Goal: Task Accomplishment & Management: Complete application form

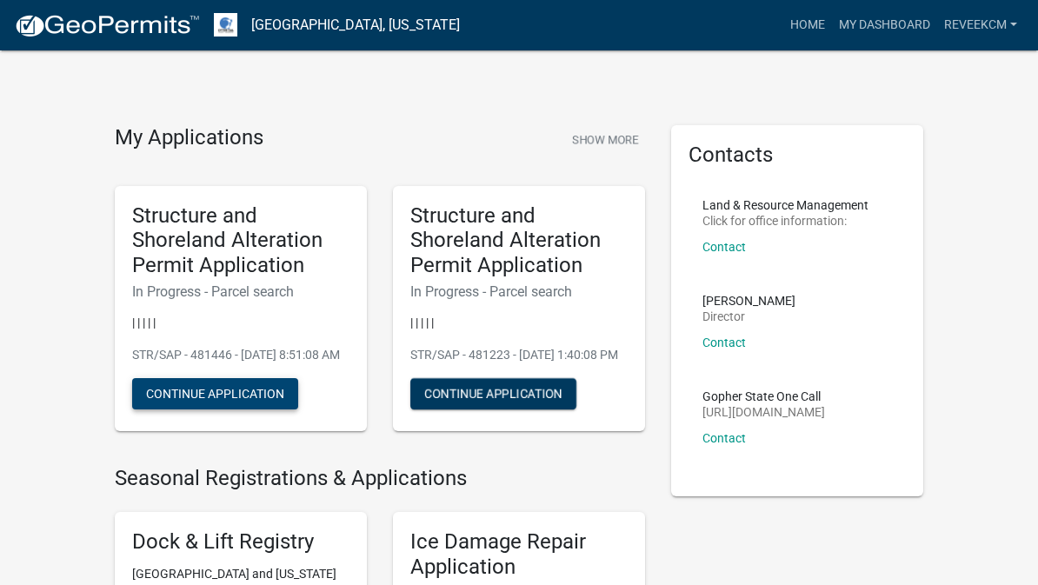
click at [225, 409] on button "Continue Application" at bounding box center [215, 393] width 166 height 31
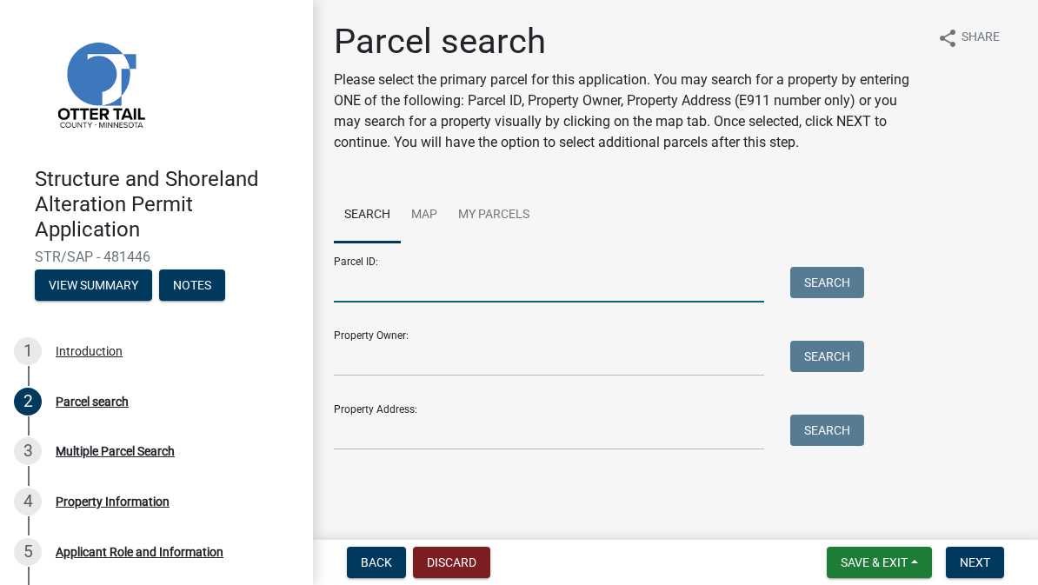
click at [549, 272] on input "Parcel ID:" at bounding box center [549, 285] width 430 height 36
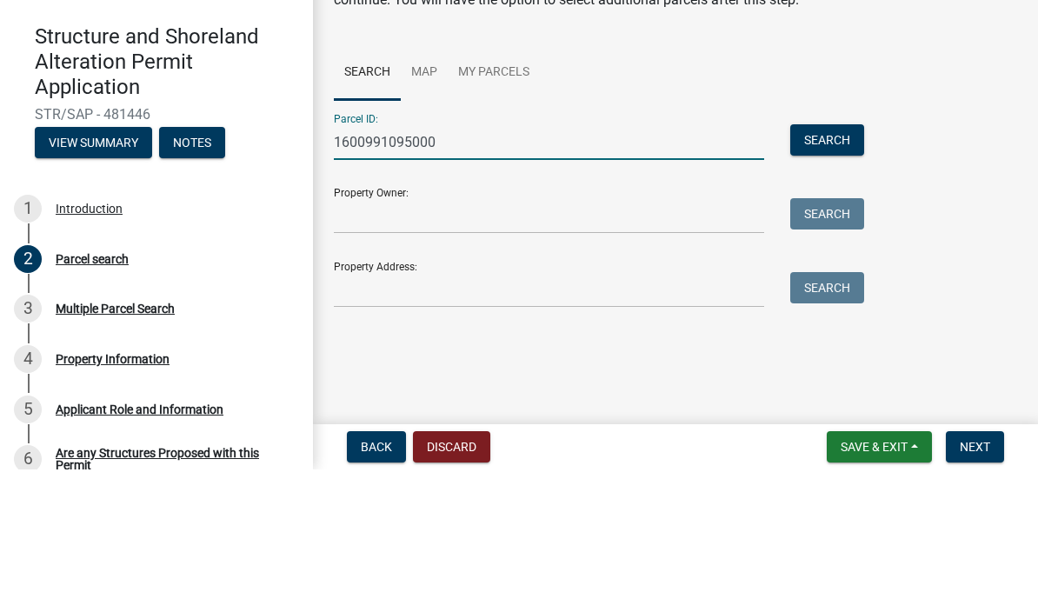
type input "1600991095000"
click at [702, 341] on input "Property Owner:" at bounding box center [549, 359] width 430 height 36
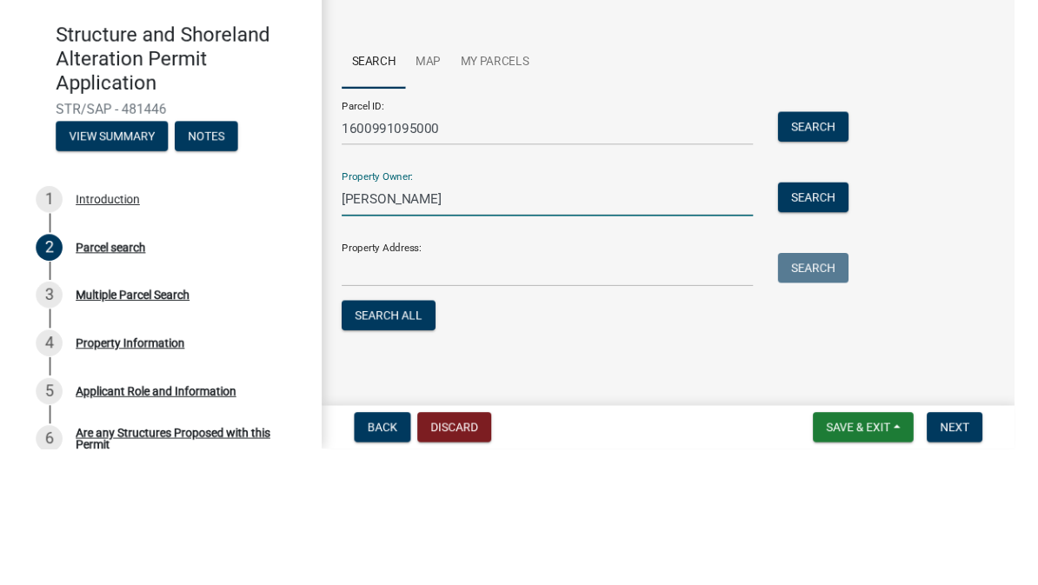
scroll to position [8, 0]
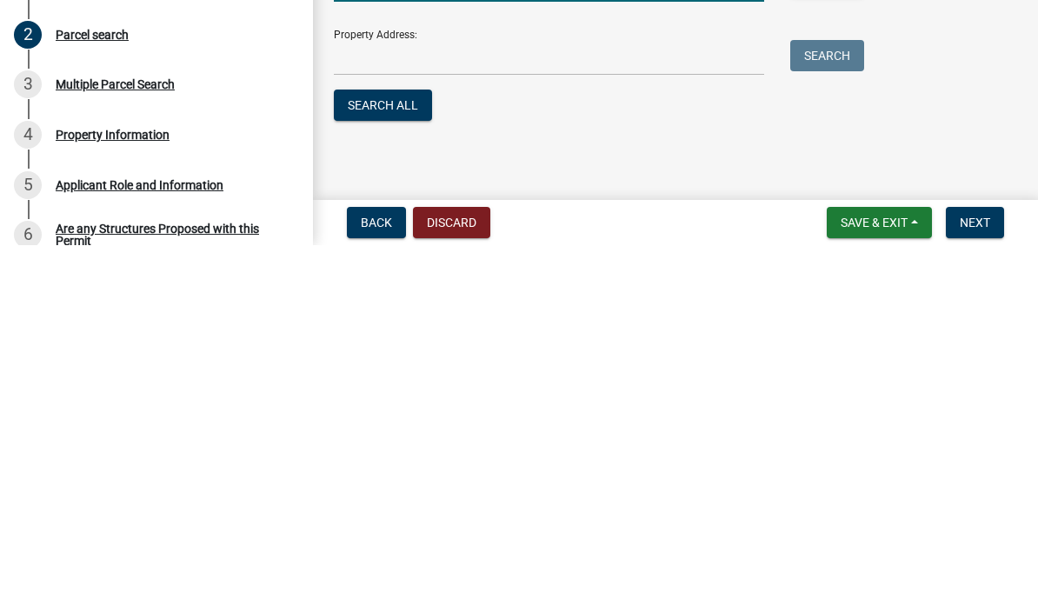
type input "[PERSON_NAME]"
click at [638, 407] on input "Property Address:" at bounding box center [549, 425] width 430 height 36
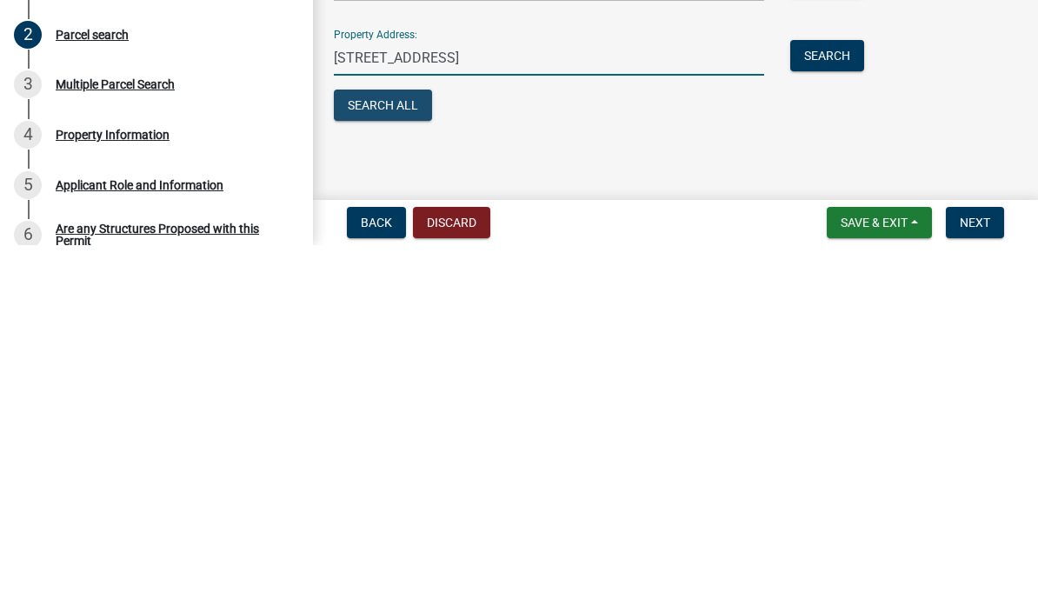
type input "[STREET_ADDRESS]"
click at [421, 456] on button "Search All" at bounding box center [383, 471] width 98 height 31
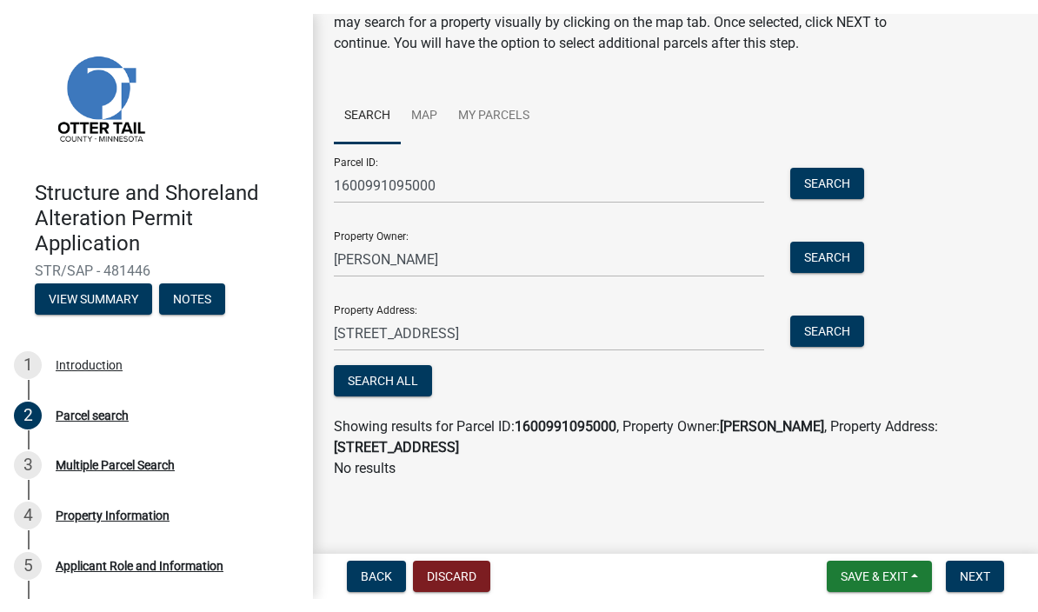
scroll to position [113, 0]
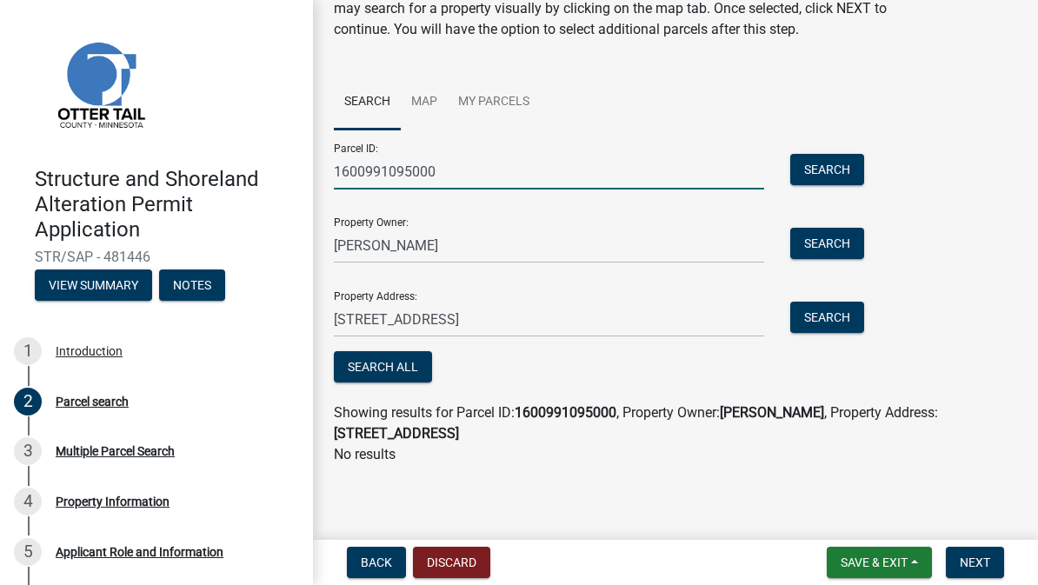
click at [483, 179] on input "1600991095000" at bounding box center [549, 172] width 430 height 36
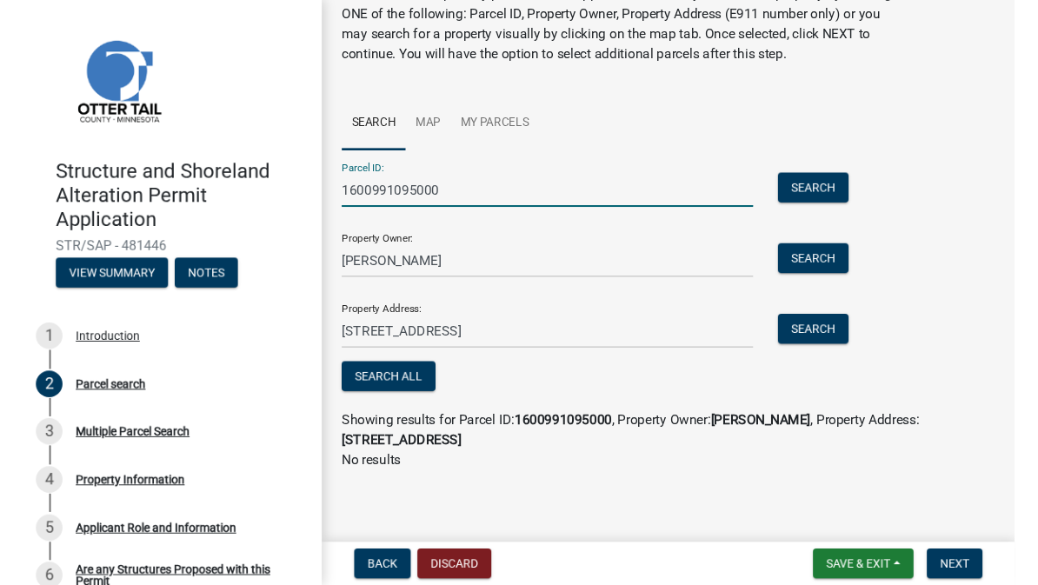
scroll to position [86, 0]
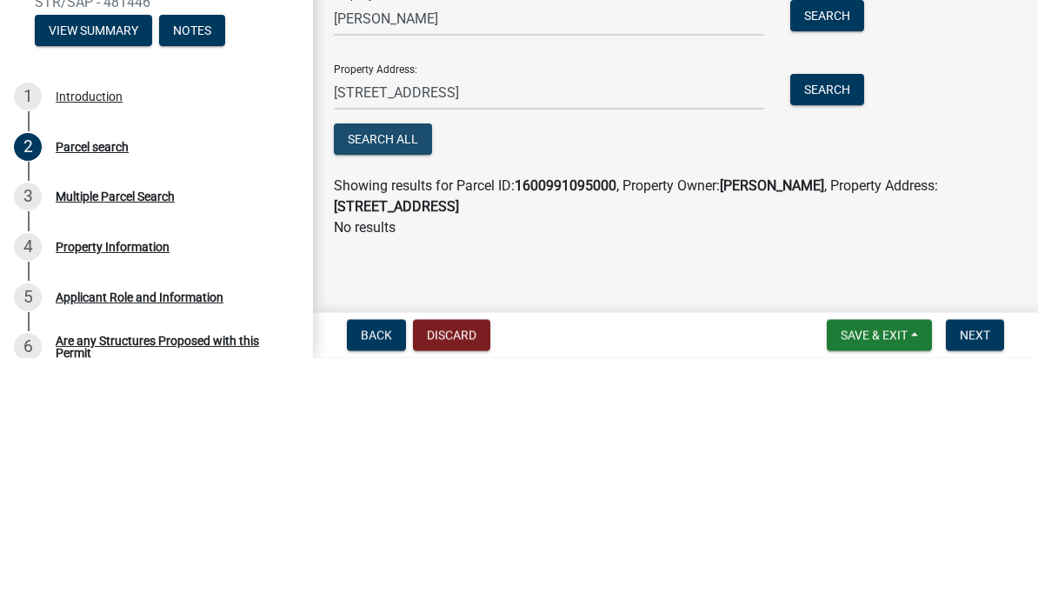
type input "16000991095000"
click at [370, 378] on button "Search All" at bounding box center [383, 393] width 98 height 31
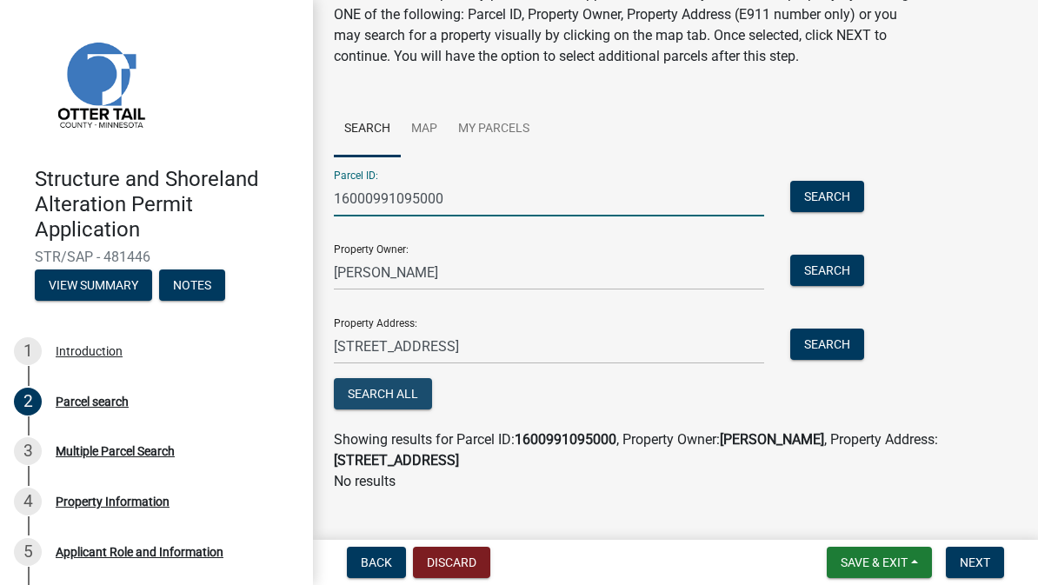
scroll to position [54, 0]
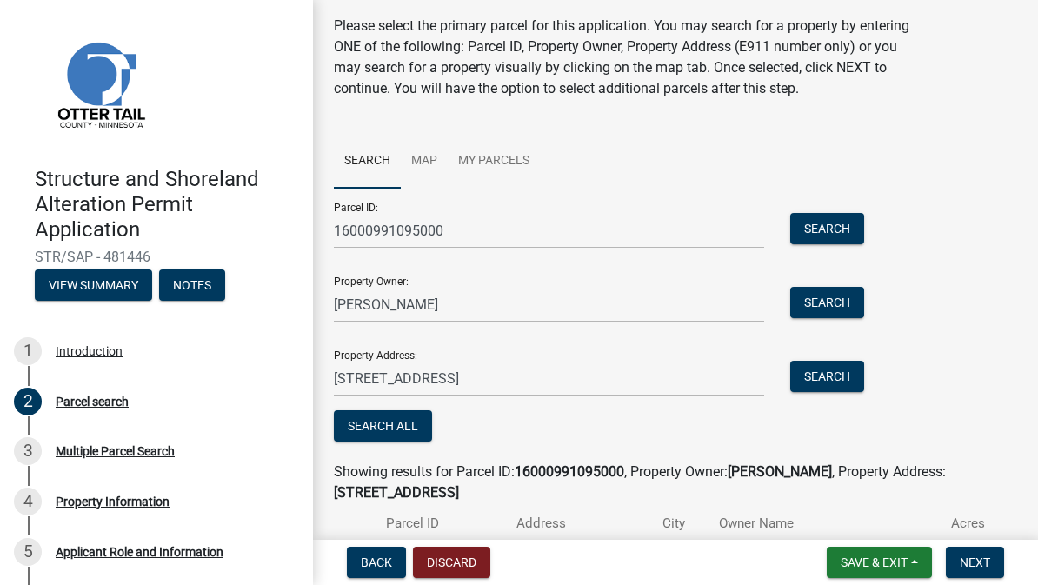
click at [409, 429] on button "Search All" at bounding box center [383, 425] width 98 height 31
click at [388, 439] on button "Search All" at bounding box center [383, 425] width 98 height 31
click at [396, 432] on button "Search All" at bounding box center [383, 425] width 98 height 31
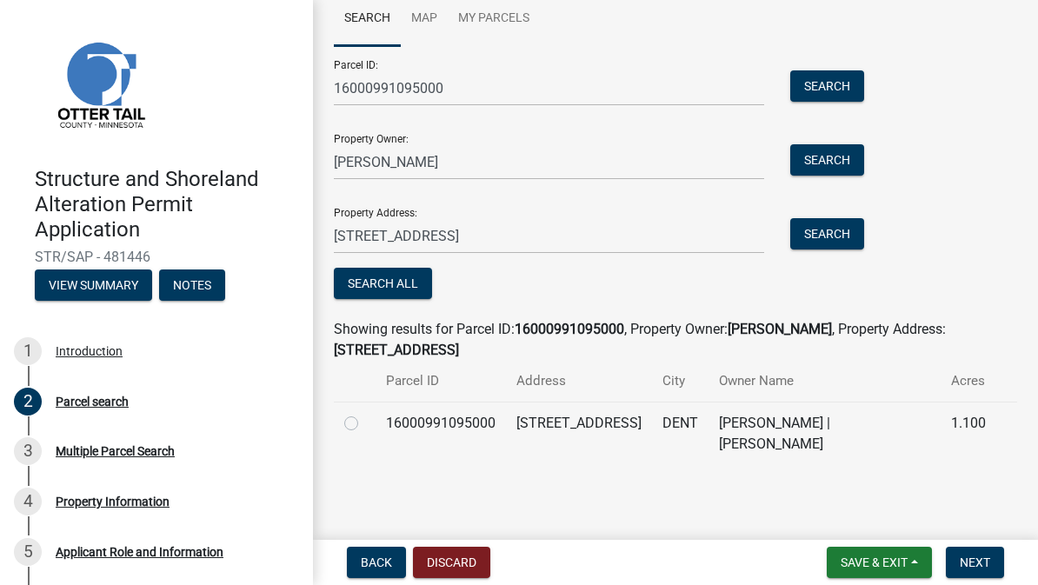
scroll to position [196, 0]
click at [975, 563] on span "Next" at bounding box center [975, 563] width 30 height 14
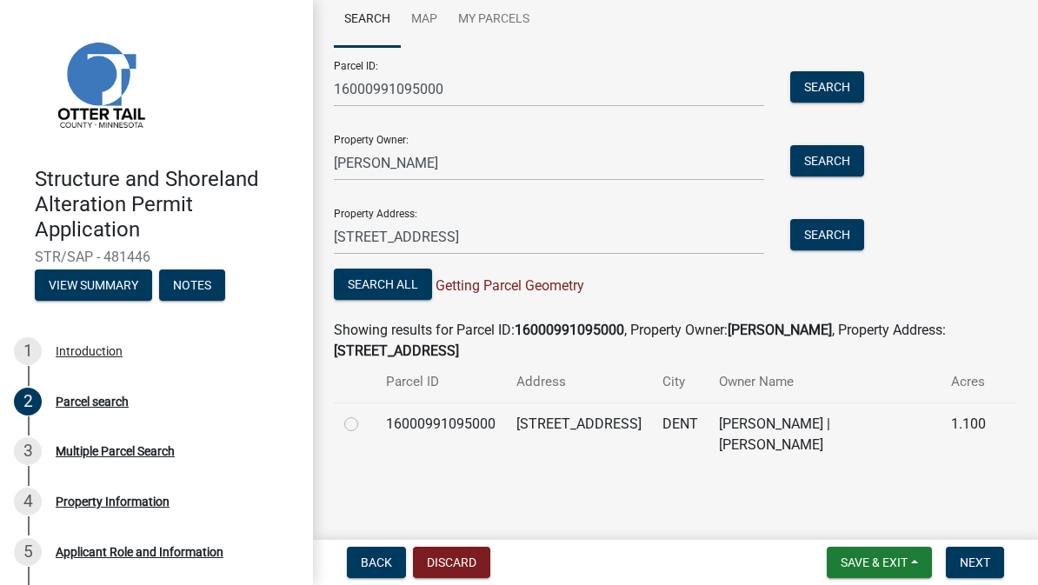
click at [980, 572] on button "Next" at bounding box center [975, 562] width 58 height 31
click at [975, 559] on span "Next" at bounding box center [975, 563] width 30 height 14
click at [978, 569] on span "Next" at bounding box center [975, 563] width 30 height 14
click at [983, 561] on span "Next" at bounding box center [975, 563] width 30 height 14
click at [966, 571] on button "Next" at bounding box center [975, 562] width 58 height 31
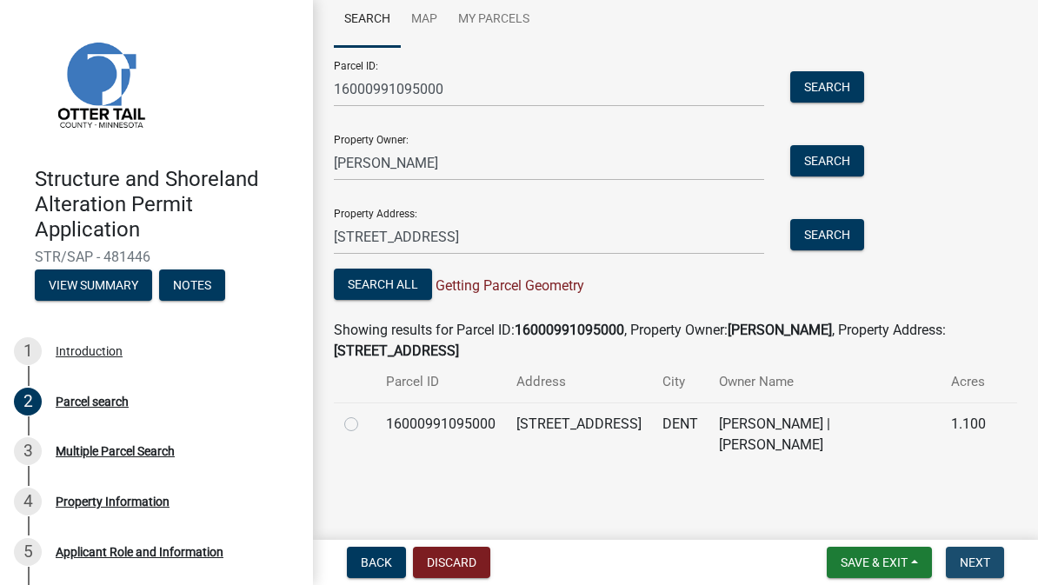
click at [975, 563] on span "Next" at bounding box center [975, 563] width 30 height 14
click at [964, 564] on span "Next" at bounding box center [975, 563] width 30 height 14
click at [978, 569] on span "Next" at bounding box center [975, 563] width 30 height 14
click at [881, 564] on span "Save & Exit" at bounding box center [874, 563] width 67 height 14
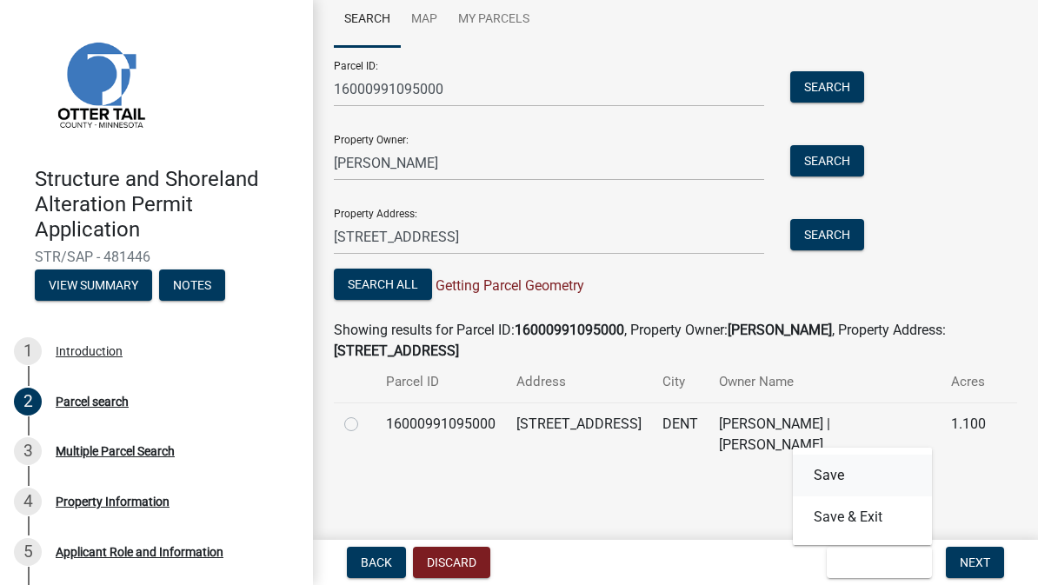
click at [829, 468] on button "Save" at bounding box center [862, 476] width 139 height 42
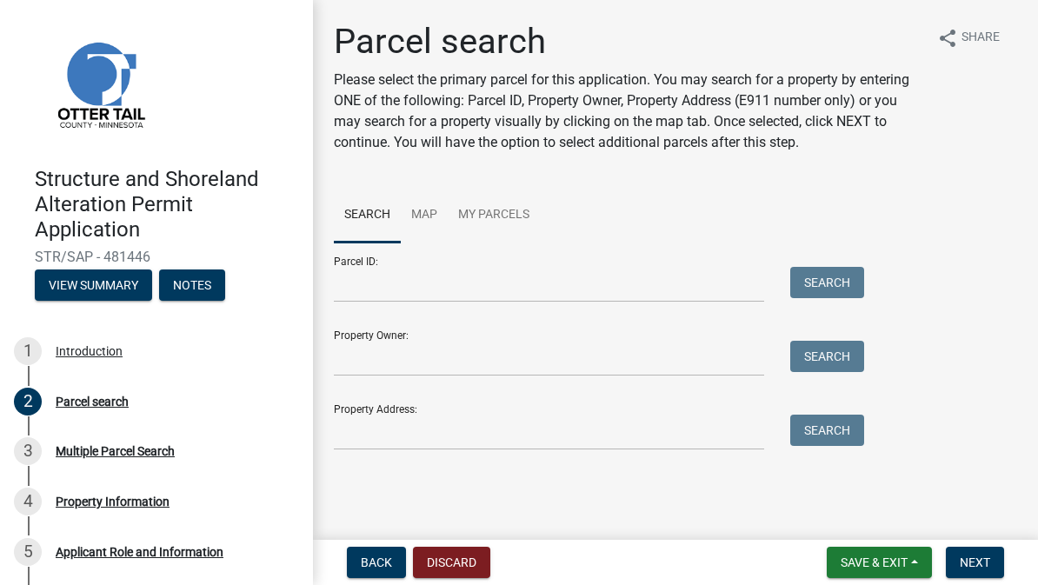
click at [974, 558] on span "Next" at bounding box center [975, 563] width 30 height 14
click at [979, 552] on button "Next" at bounding box center [975, 562] width 58 height 31
click at [979, 551] on button "Next" at bounding box center [975, 562] width 58 height 31
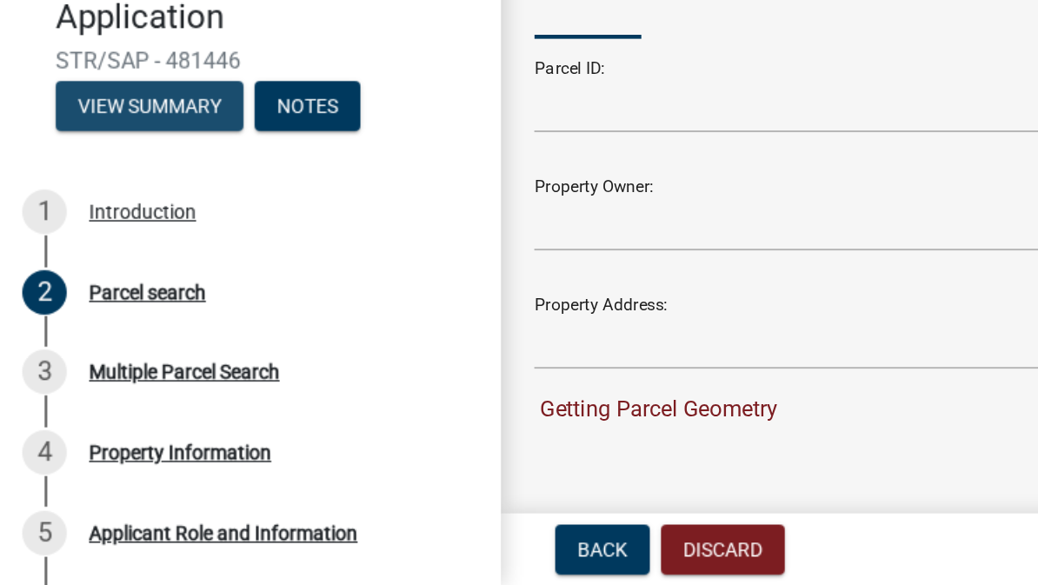
click at [62, 270] on button "View Summary" at bounding box center [93, 285] width 117 height 31
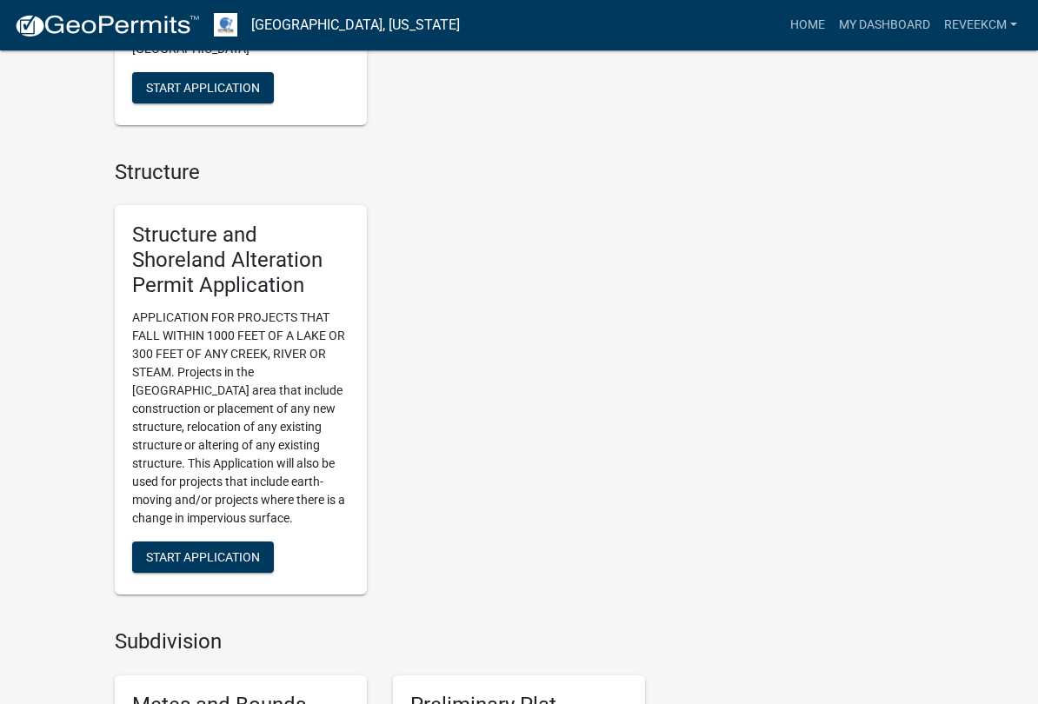
scroll to position [1540, 0]
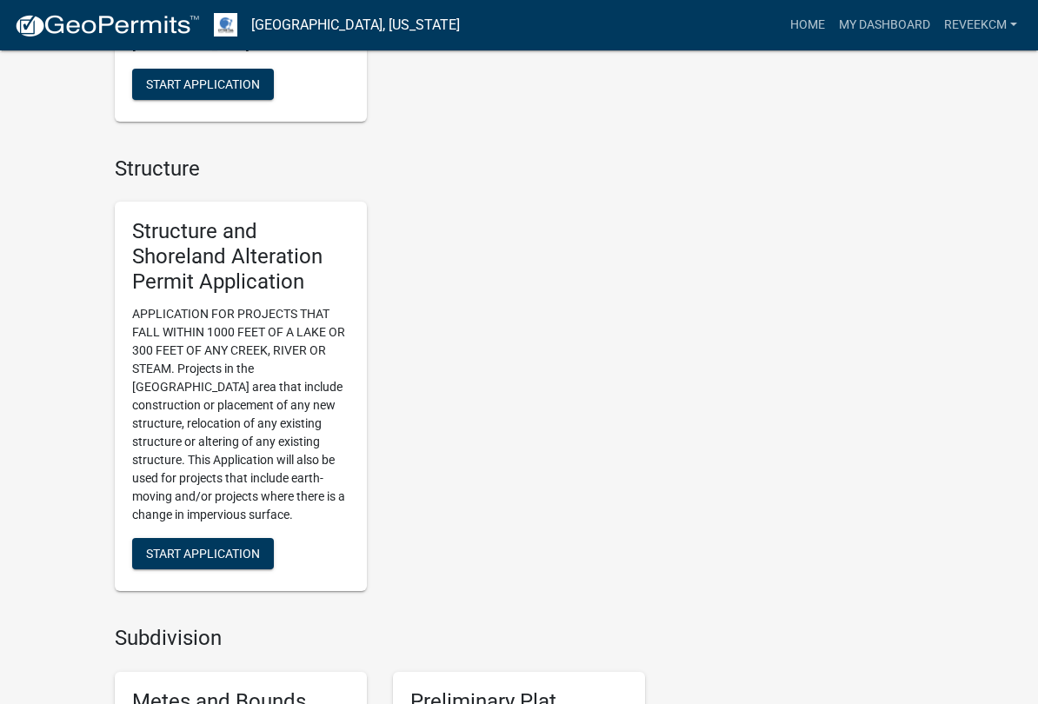
click at [210, 546] on span "Start Application" at bounding box center [203, 553] width 114 height 14
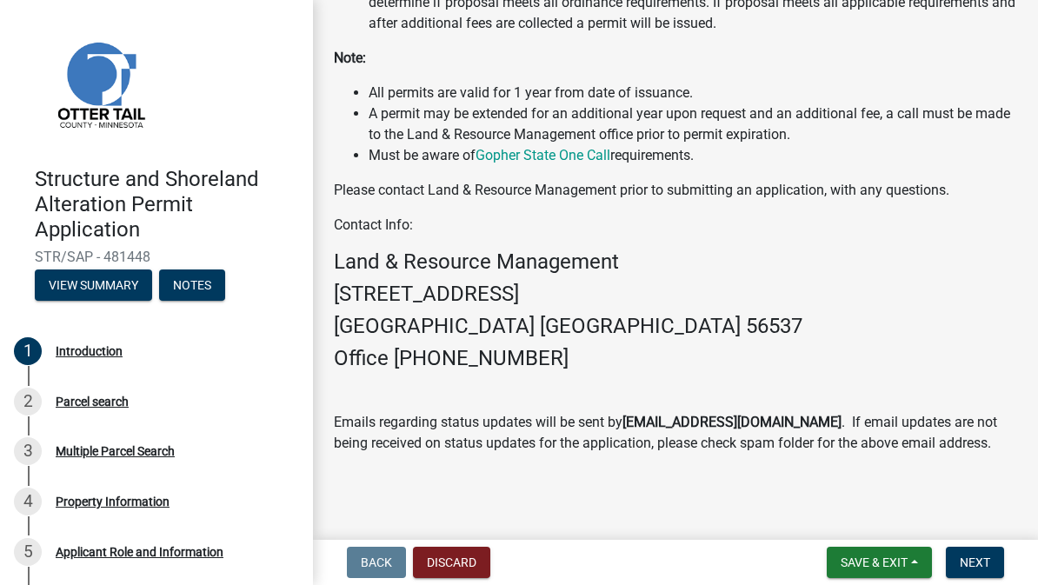
scroll to position [629, 0]
click at [973, 556] on span "Next" at bounding box center [975, 563] width 30 height 14
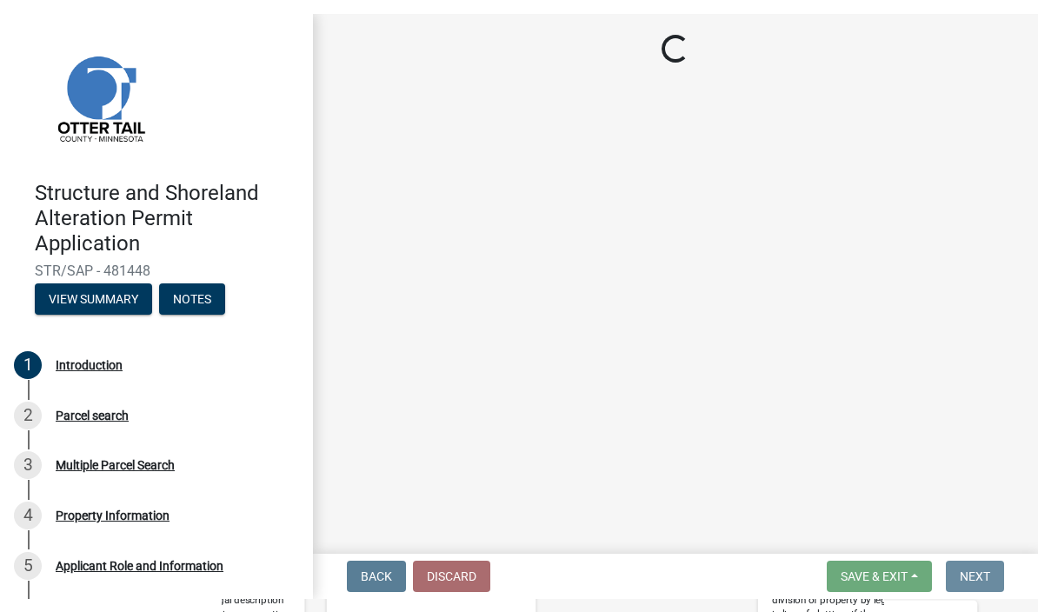
scroll to position [0, 0]
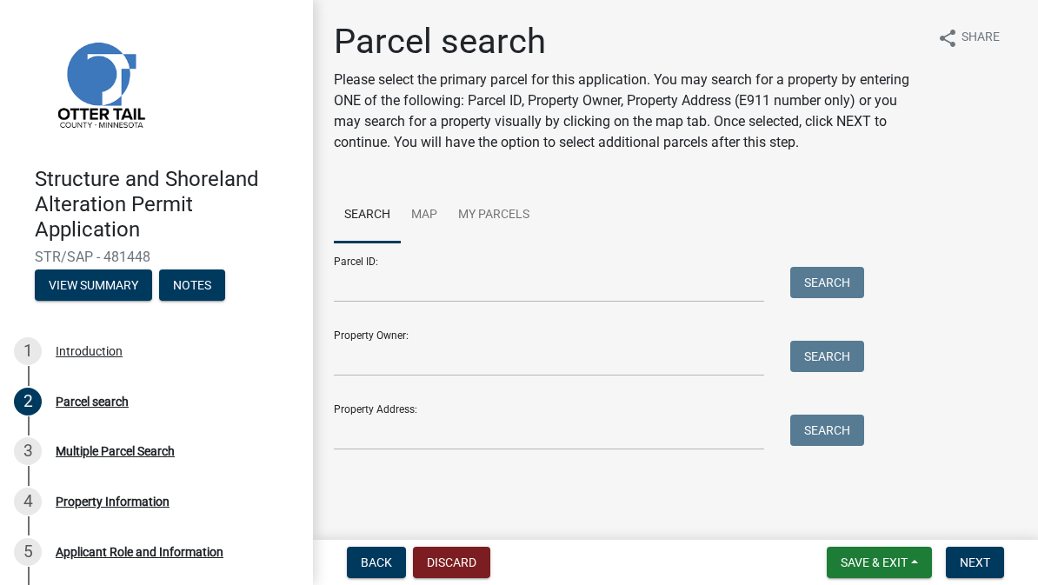
click at [559, 253] on div "Parcel ID: Search" at bounding box center [595, 273] width 522 height 60
click at [465, 276] on input "Parcel ID:" at bounding box center [549, 285] width 430 height 36
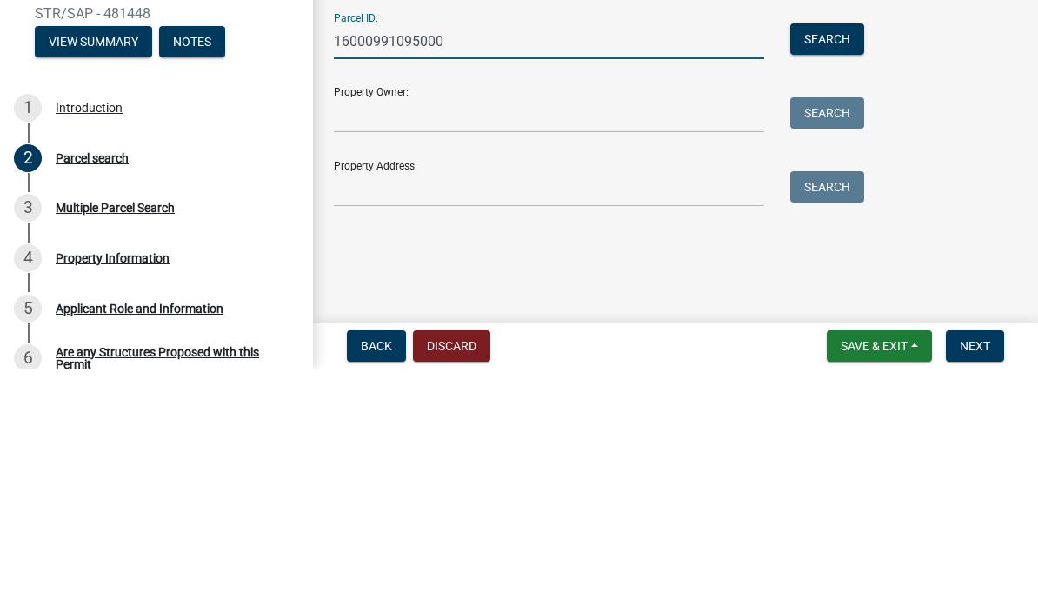
type input "16000991095000"
click at [638, 341] on input "Property Owner:" at bounding box center [549, 359] width 430 height 36
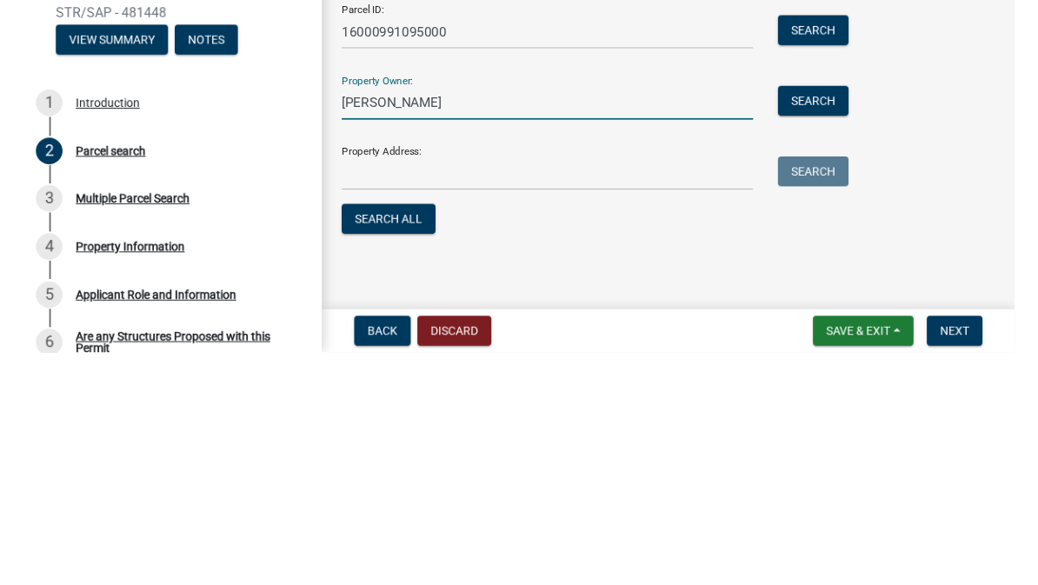
scroll to position [8, 0]
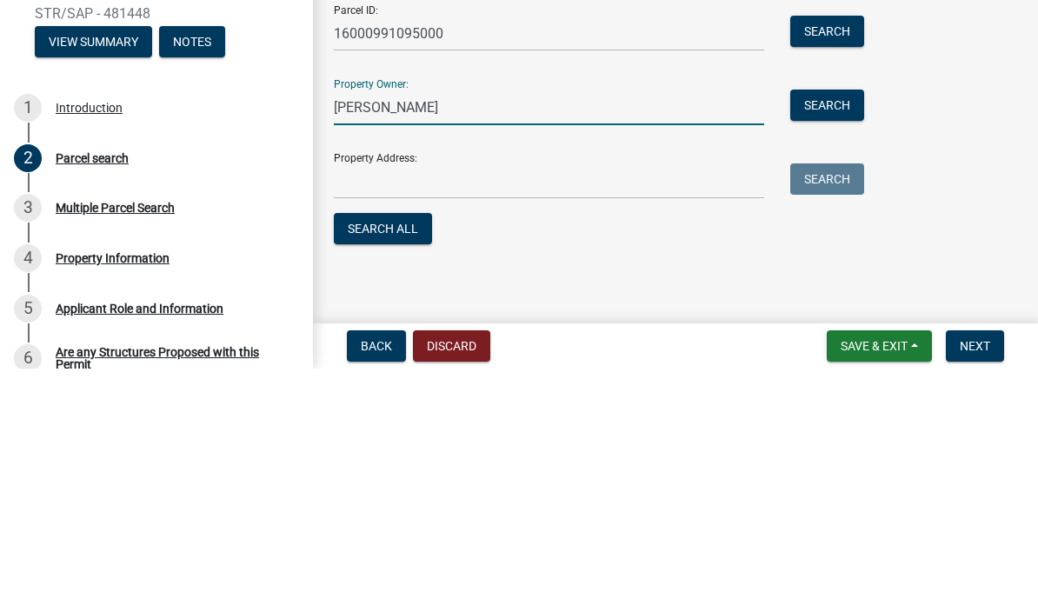
type input "[PERSON_NAME]"
click at [670, 407] on input "Property Address:" at bounding box center [549, 425] width 430 height 36
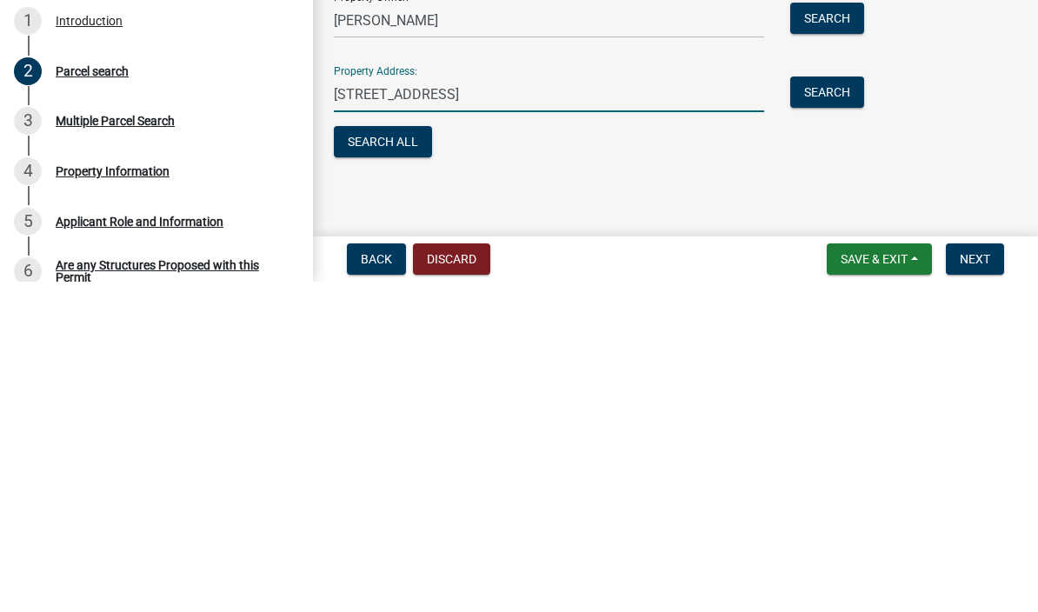
type input "[STREET_ADDRESS]"
click at [392, 456] on button "Search All" at bounding box center [383, 471] width 98 height 31
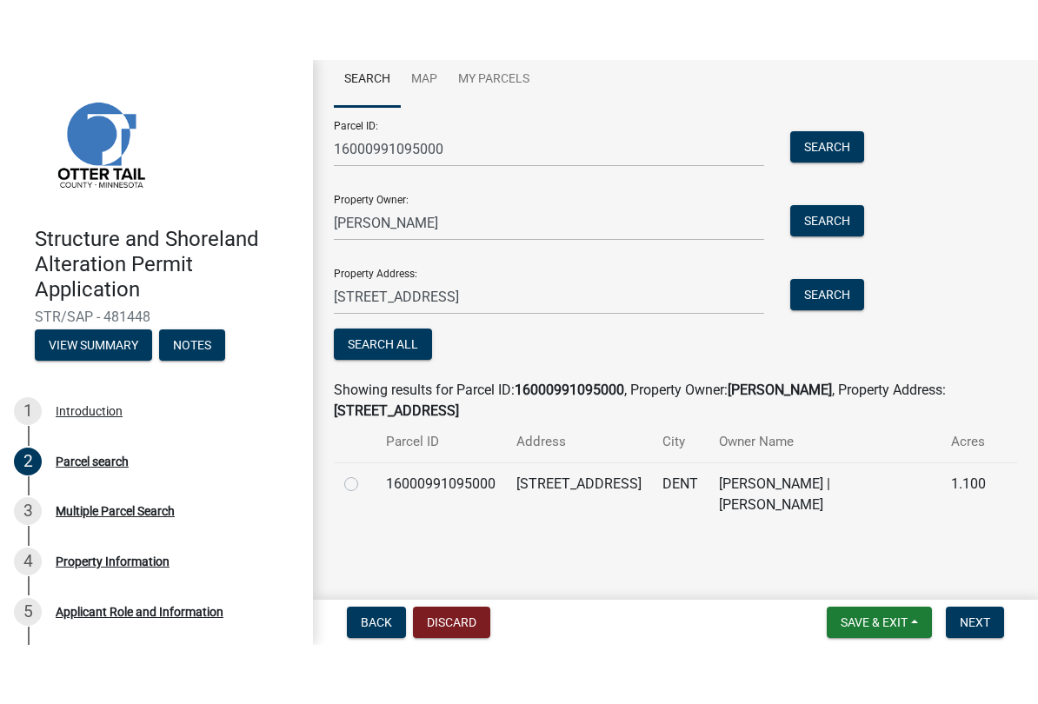
scroll to position [0, 0]
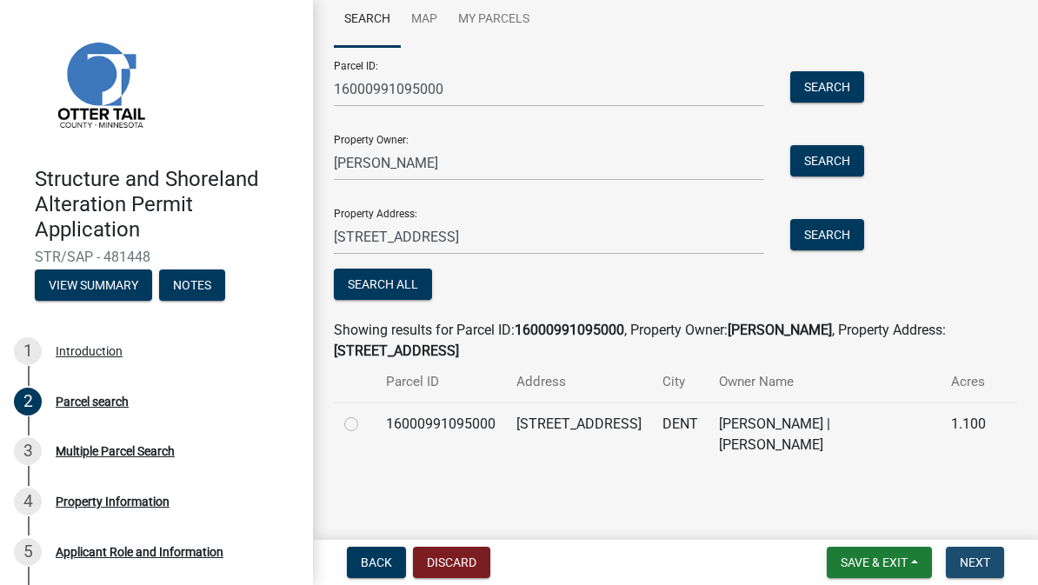
click at [975, 561] on span "Next" at bounding box center [975, 563] width 30 height 14
click at [976, 564] on span "Next" at bounding box center [975, 563] width 30 height 14
click at [984, 558] on span "Next" at bounding box center [975, 563] width 30 height 14
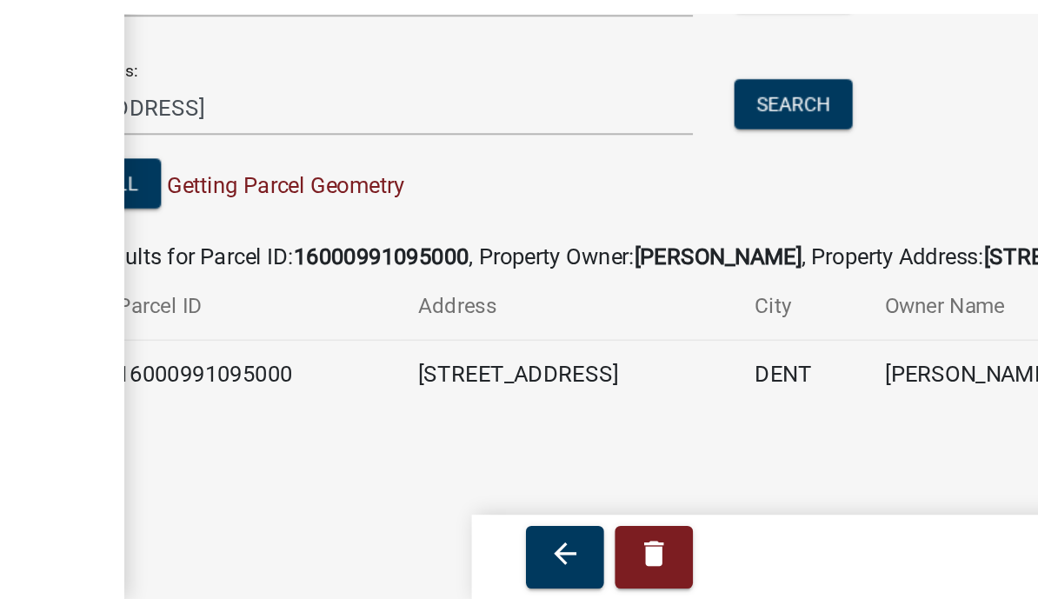
scroll to position [179, 0]
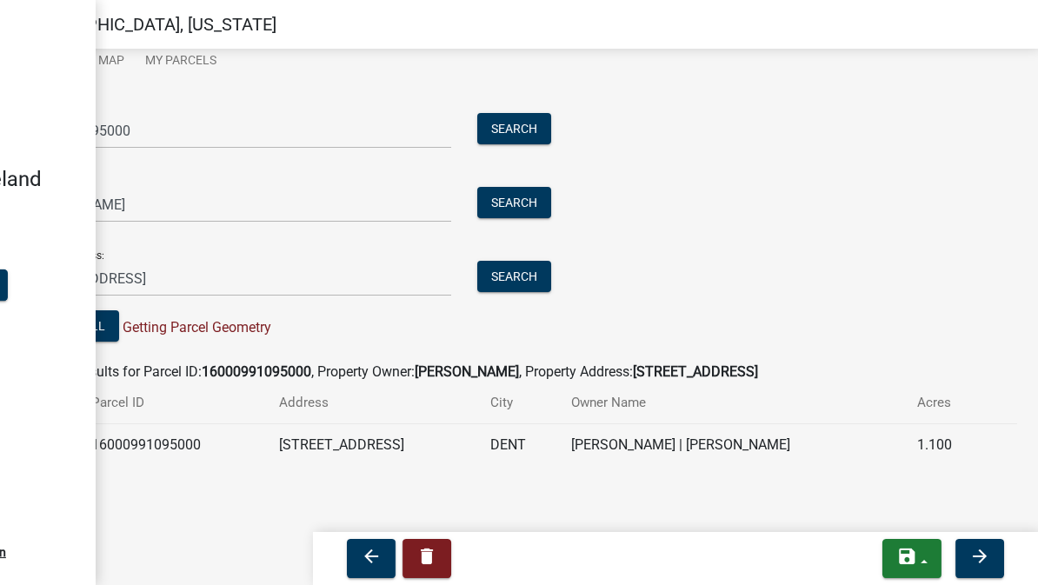
click at [235, 166] on div "Property Owner: James mckeever Search" at bounding box center [282, 193] width 522 height 60
click at [270, 113] on input "16000991095000" at bounding box center [236, 131] width 430 height 36
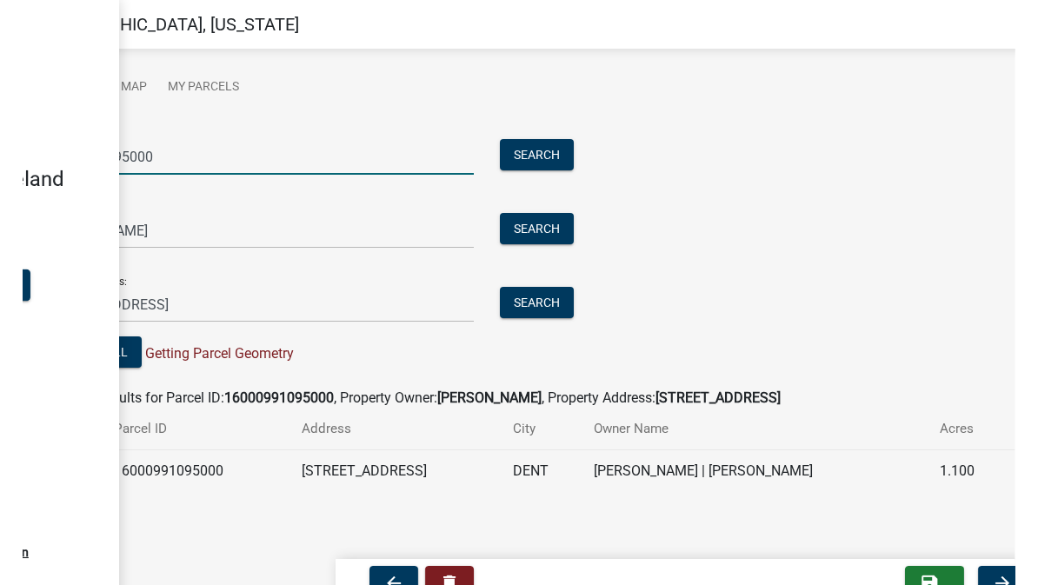
scroll to position [129, 0]
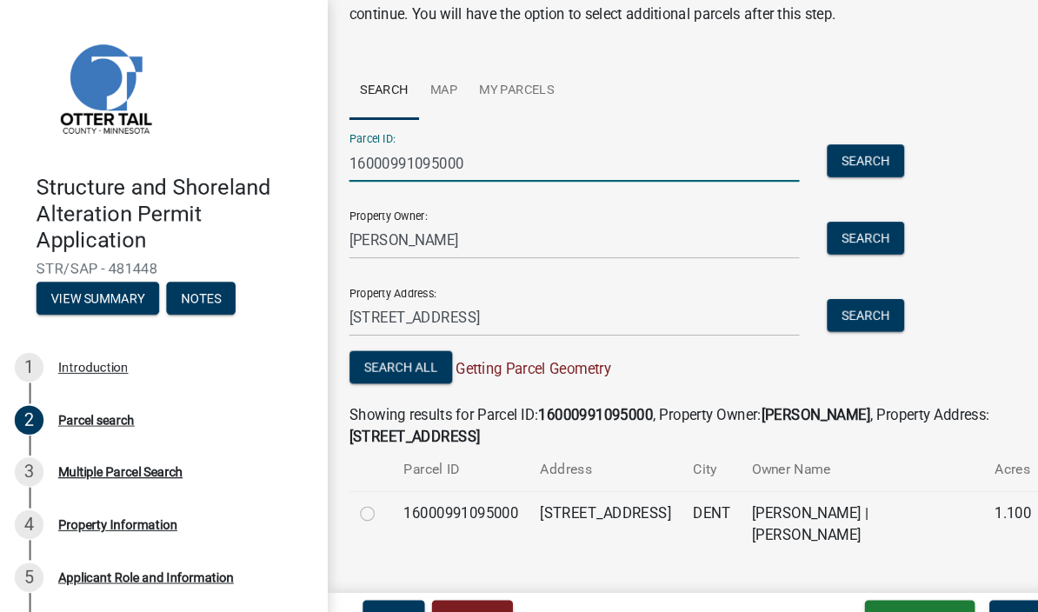
click at [222, 91] on link at bounding box center [149, 83] width 271 height 139
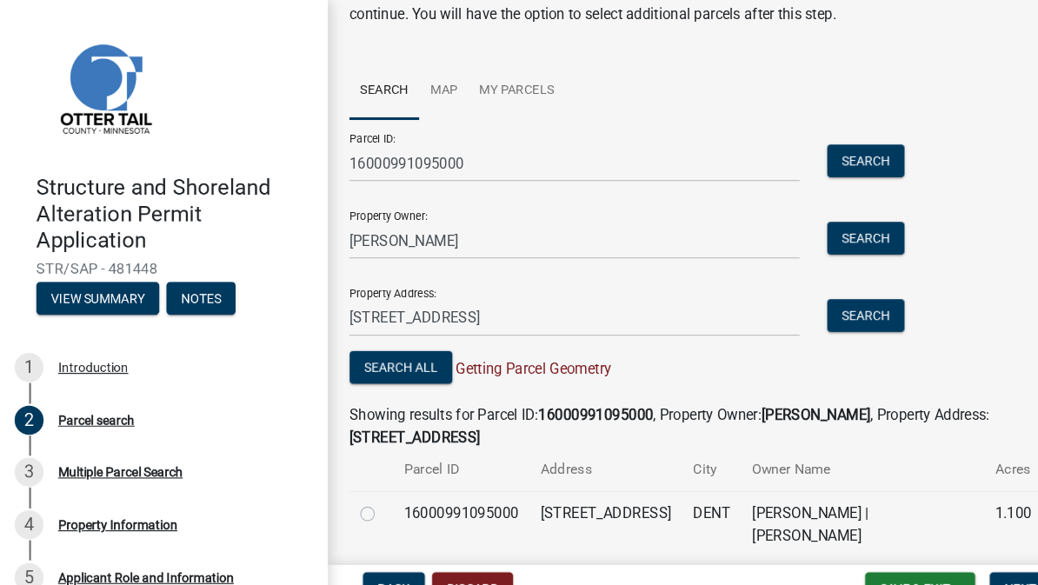
click at [220, 112] on link at bounding box center [149, 83] width 271 height 139
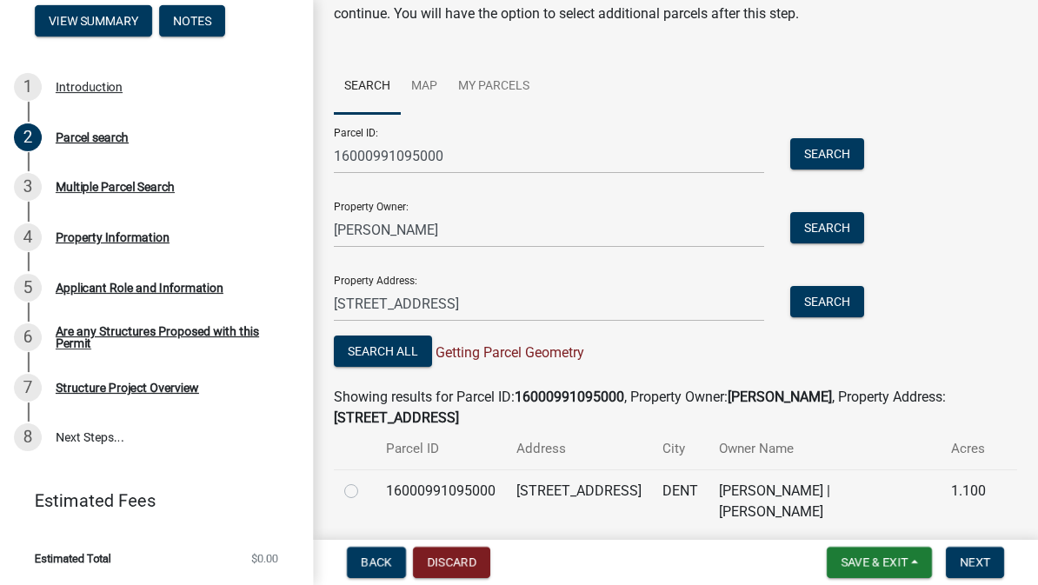
scroll to position [263, 0]
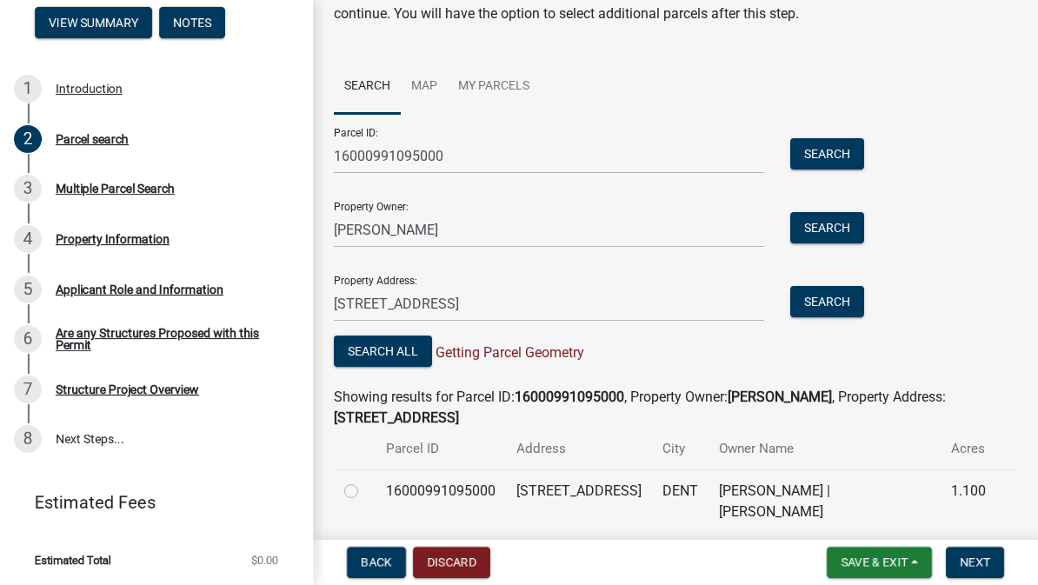
click at [80, 187] on div "Multiple Parcel Search" at bounding box center [115, 189] width 119 height 12
click at [20, 187] on div "3" at bounding box center [28, 189] width 28 height 28
click at [10, 240] on link "4 Property Information" at bounding box center [156, 239] width 313 height 50
click at [13, 186] on link "3 Multiple Parcel Search" at bounding box center [156, 189] width 313 height 50
click at [974, 551] on button "Next" at bounding box center [975, 562] width 58 height 31
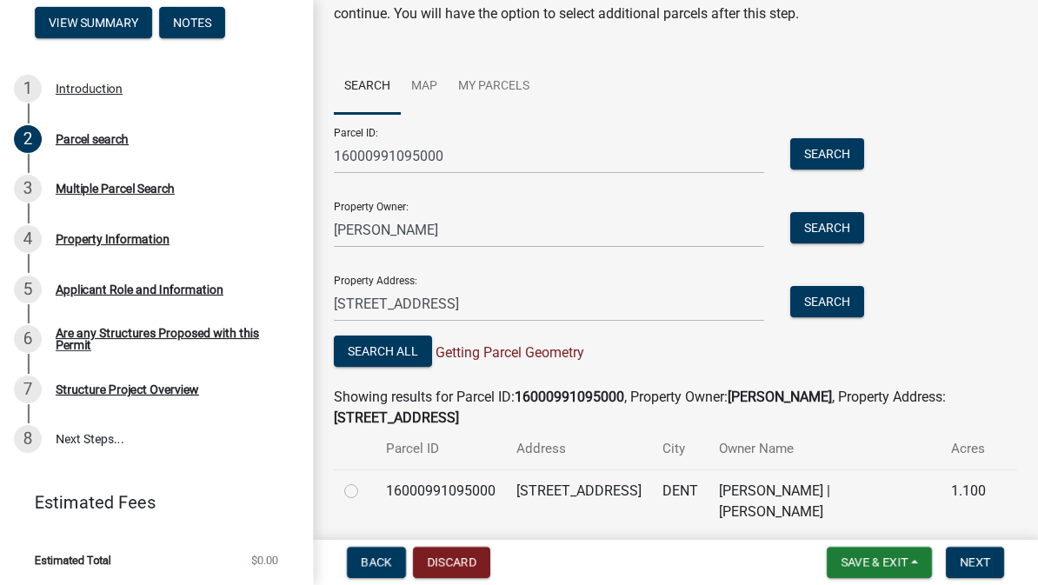
click at [991, 532] on div "Parcel search Please select the primary parcel for this application. You may se…" at bounding box center [675, 220] width 709 height 656
click at [987, 556] on span "Next" at bounding box center [975, 563] width 30 height 14
click at [1003, 550] on button "Next" at bounding box center [975, 562] width 58 height 31
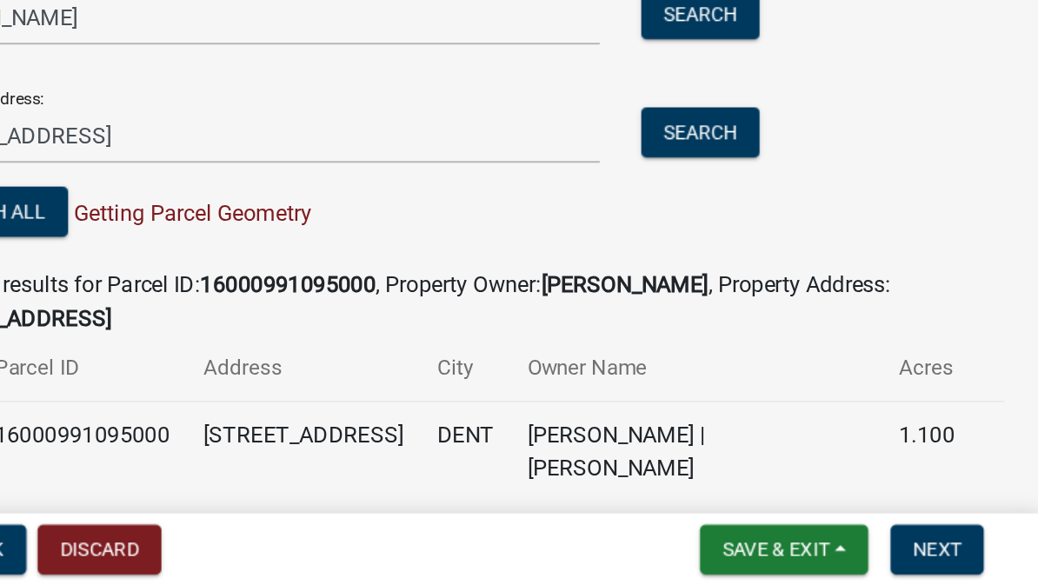
click at [960, 556] on span "Next" at bounding box center [975, 563] width 30 height 14
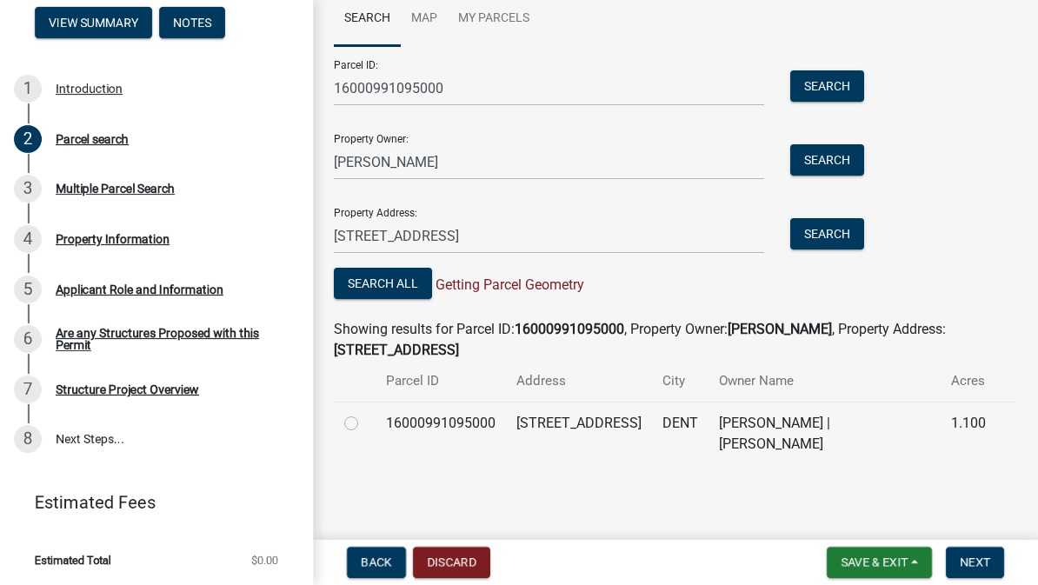
scroll to position [196, 0]
click at [365, 414] on label at bounding box center [365, 414] width 0 height 0
click at [365, 422] on input "radio" at bounding box center [370, 419] width 11 height 11
radio input "true"
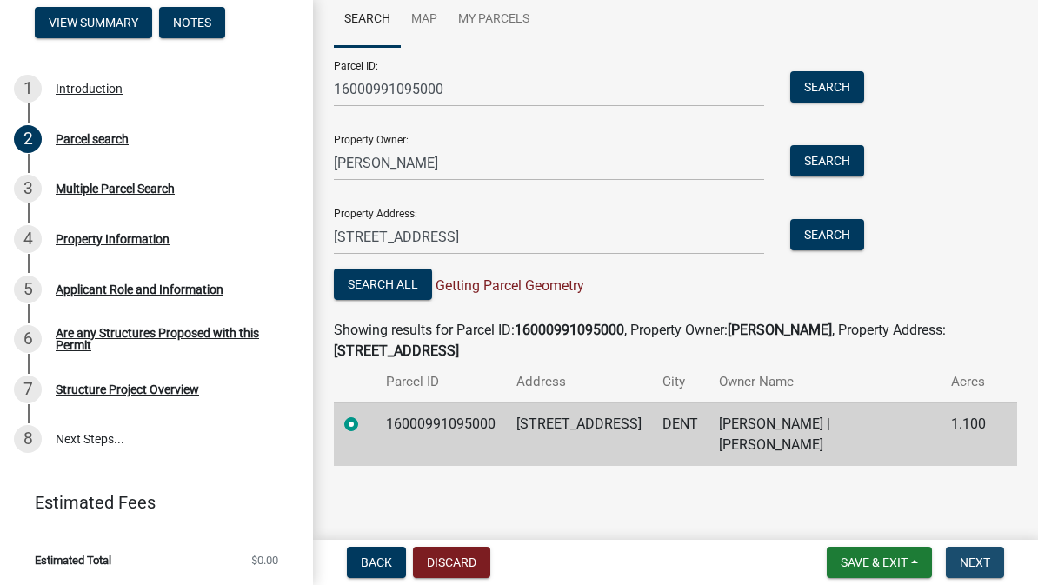
click at [979, 562] on span "Next" at bounding box center [975, 563] width 30 height 14
click at [984, 557] on span "Next" at bounding box center [975, 563] width 30 height 14
click at [984, 568] on span "Next" at bounding box center [975, 563] width 30 height 14
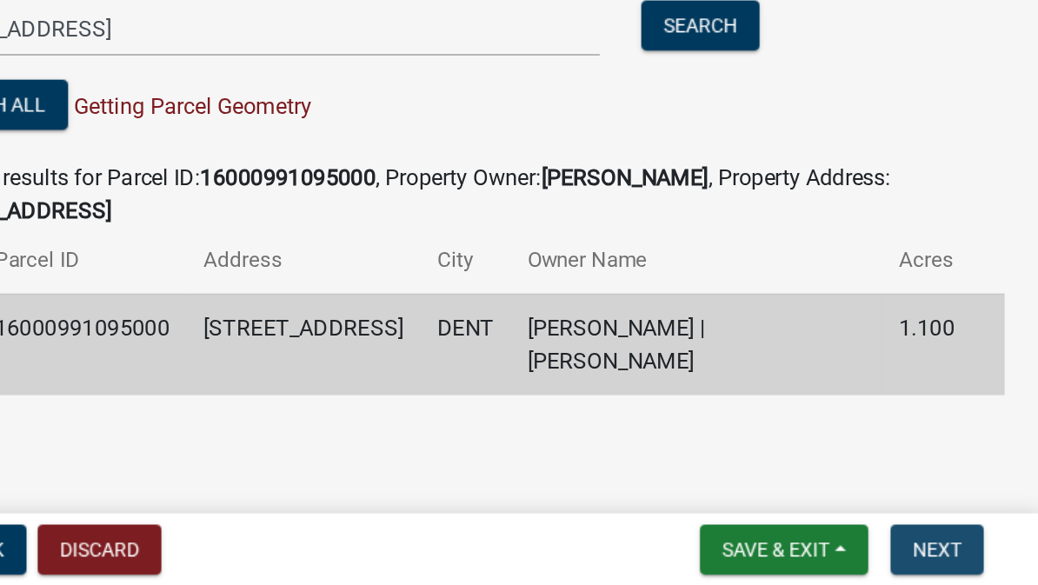
click at [960, 556] on span "Next" at bounding box center [975, 563] width 30 height 14
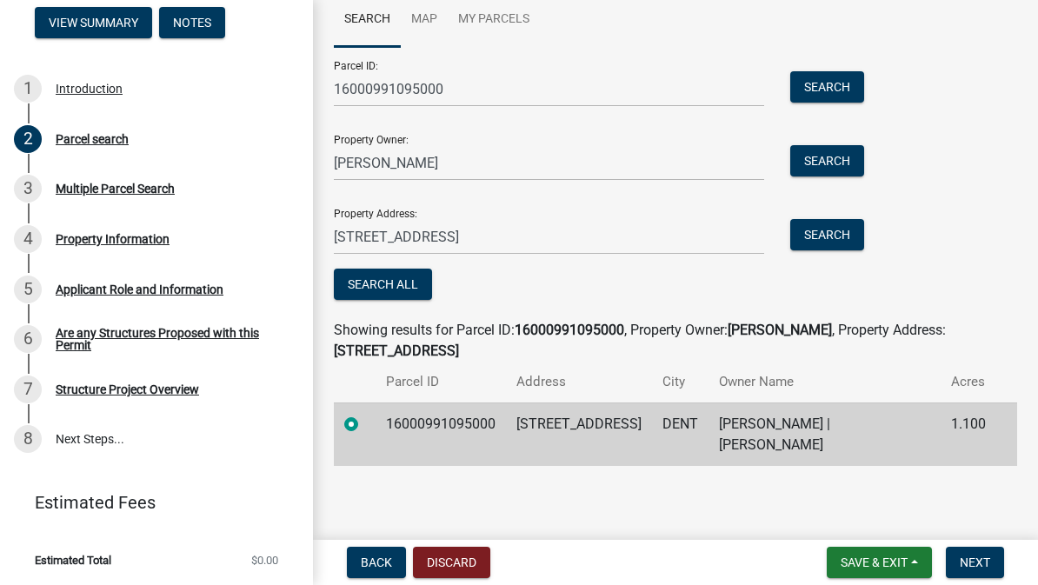
click at [365, 414] on label at bounding box center [365, 414] width 0 height 0
click at [365, 421] on input "radio" at bounding box center [370, 419] width 11 height 11
click at [365, 414] on label at bounding box center [365, 414] width 0 height 0
click at [365, 425] on input "radio" at bounding box center [370, 419] width 11 height 11
click at [365, 414] on label at bounding box center [365, 414] width 0 height 0
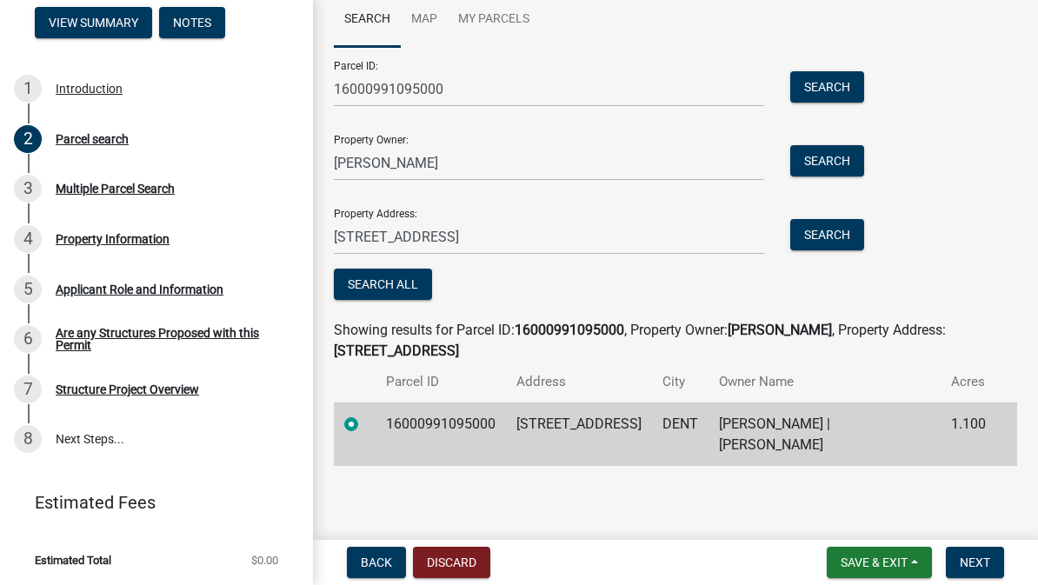
click at [365, 418] on input "radio" at bounding box center [370, 419] width 11 height 11
click at [636, 417] on td "[STREET_ADDRESS]" at bounding box center [579, 434] width 146 height 63
click at [977, 562] on span "Next" at bounding box center [975, 563] width 30 height 14
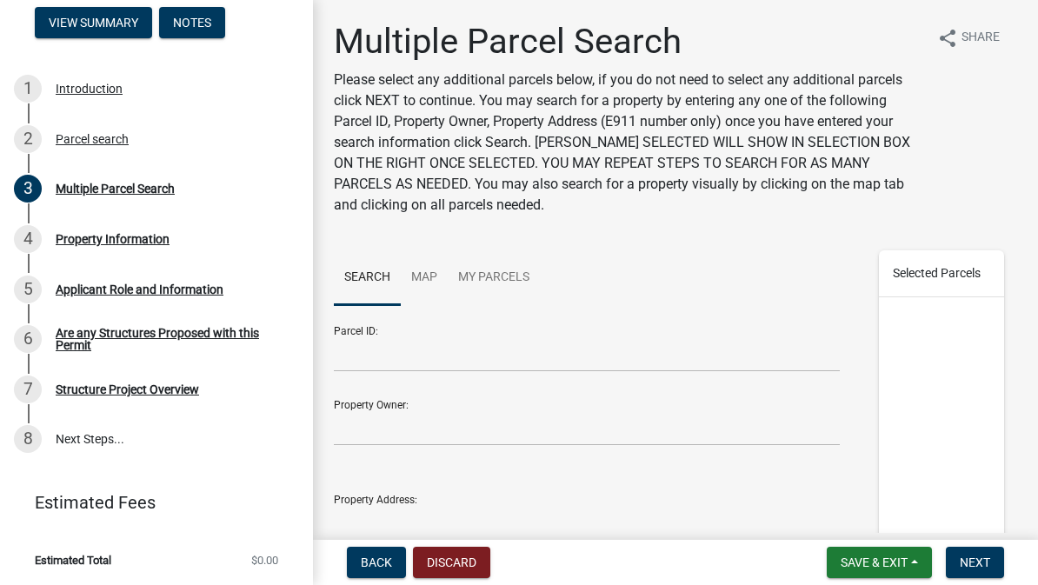
scroll to position [0, 0]
click at [985, 563] on span "Next" at bounding box center [975, 563] width 30 height 14
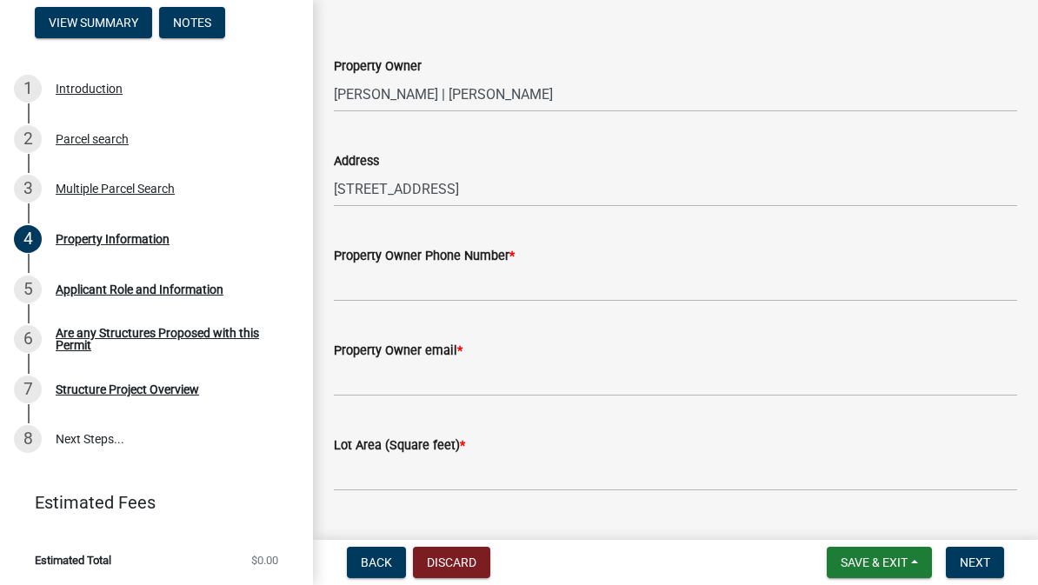
scroll to position [63, 0]
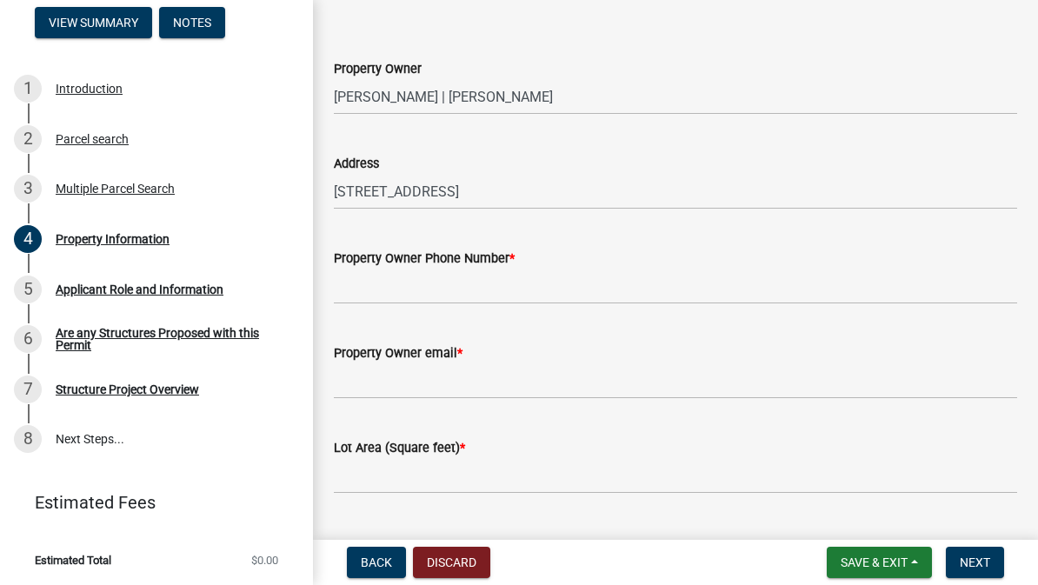
click at [633, 262] on div "Property Owner Phone Number *" at bounding box center [675, 258] width 683 height 21
click at [621, 247] on div "Property Owner Phone Number *" at bounding box center [675, 263] width 683 height 81
click at [574, 263] on div "Property Owner Phone Number *" at bounding box center [675, 258] width 683 height 21
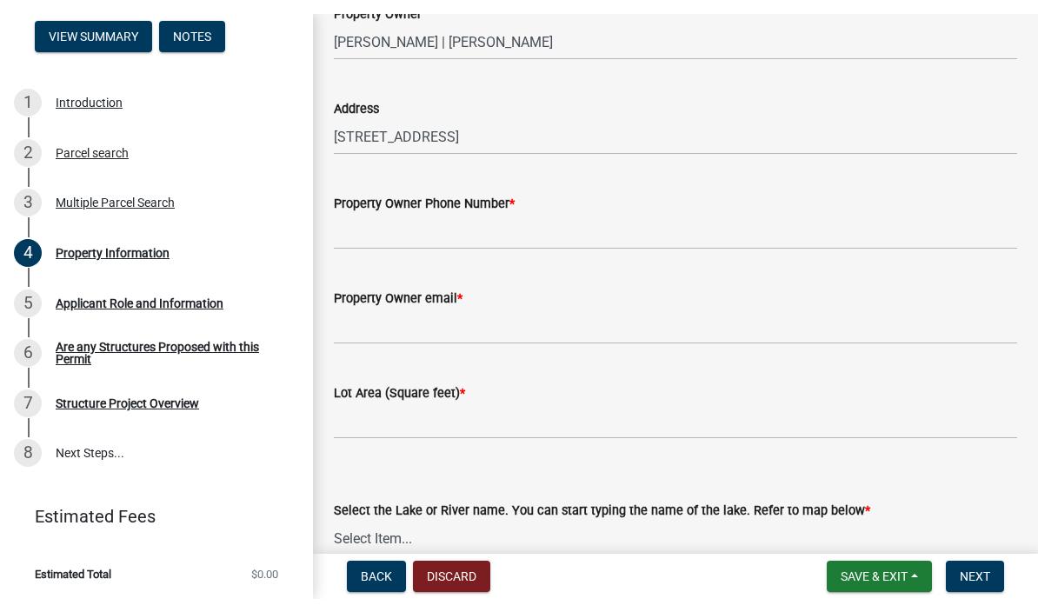
scroll to position [134, 0]
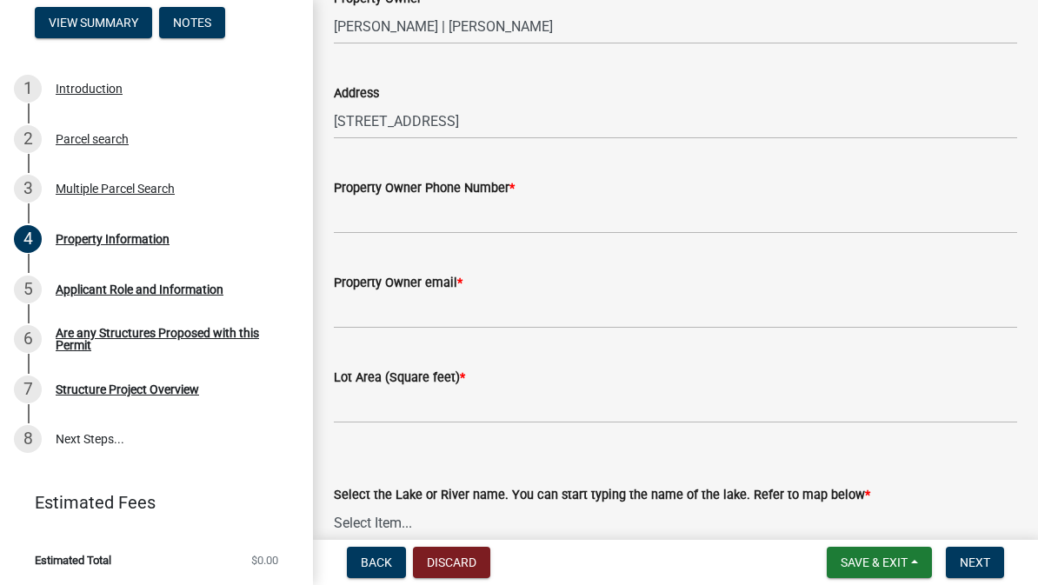
click at [598, 185] on div "Property Owner Phone Number *" at bounding box center [675, 187] width 683 height 21
click at [683, 185] on div "Property Owner Phone Number *" at bounding box center [675, 187] width 683 height 21
click at [909, 181] on div "Property Owner Phone Number *" at bounding box center [675, 187] width 683 height 21
click at [800, 184] on div "Property Owner Phone Number *" at bounding box center [675, 187] width 683 height 21
click at [436, 184] on label "Property Owner Phone Number *" at bounding box center [424, 189] width 181 height 12
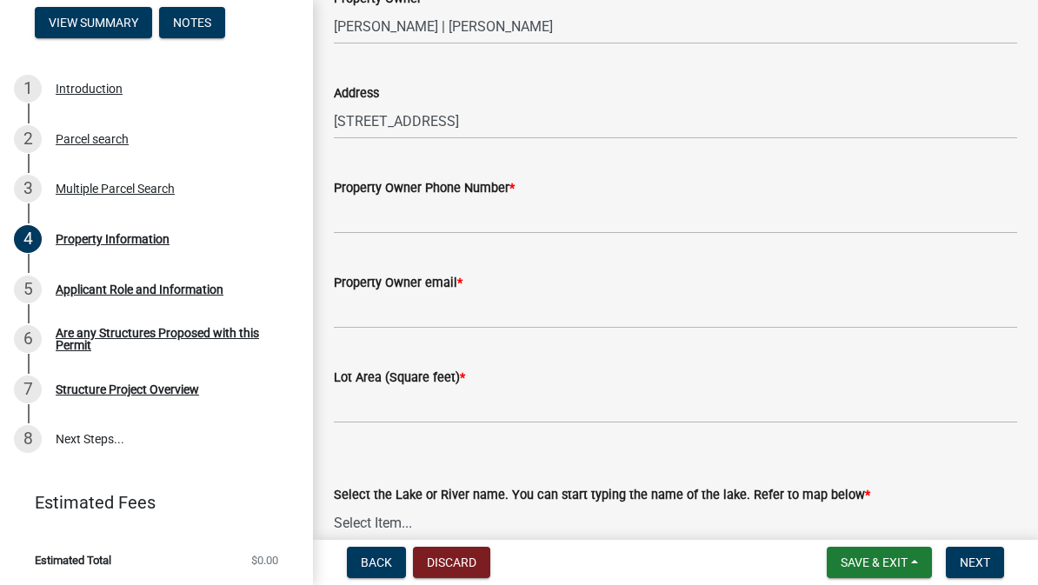
click at [436, 198] on input "Property Owner Phone Number *" at bounding box center [675, 216] width 683 height 36
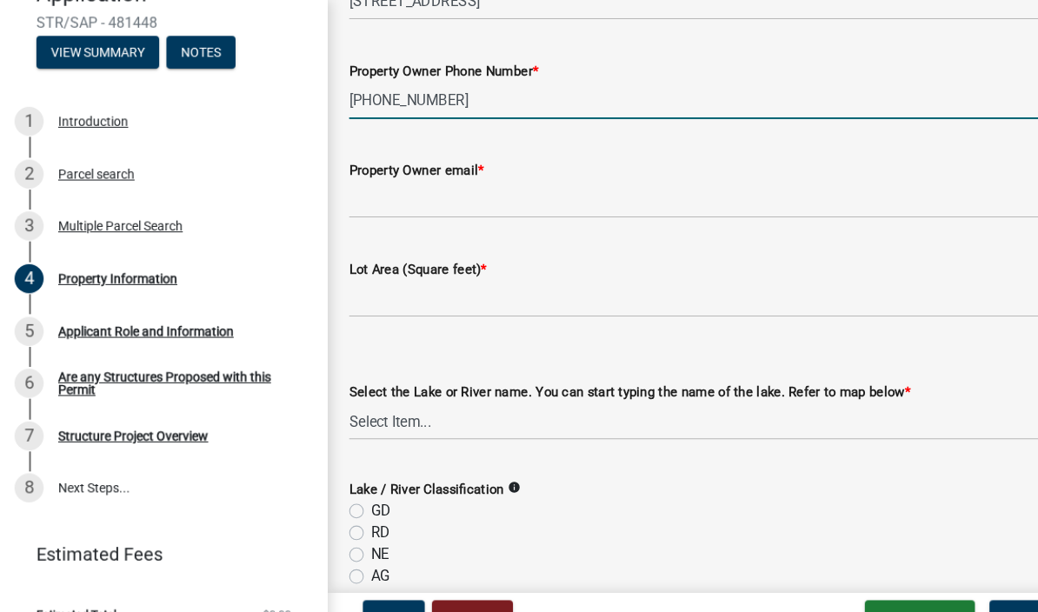
scroll to position [281, 0]
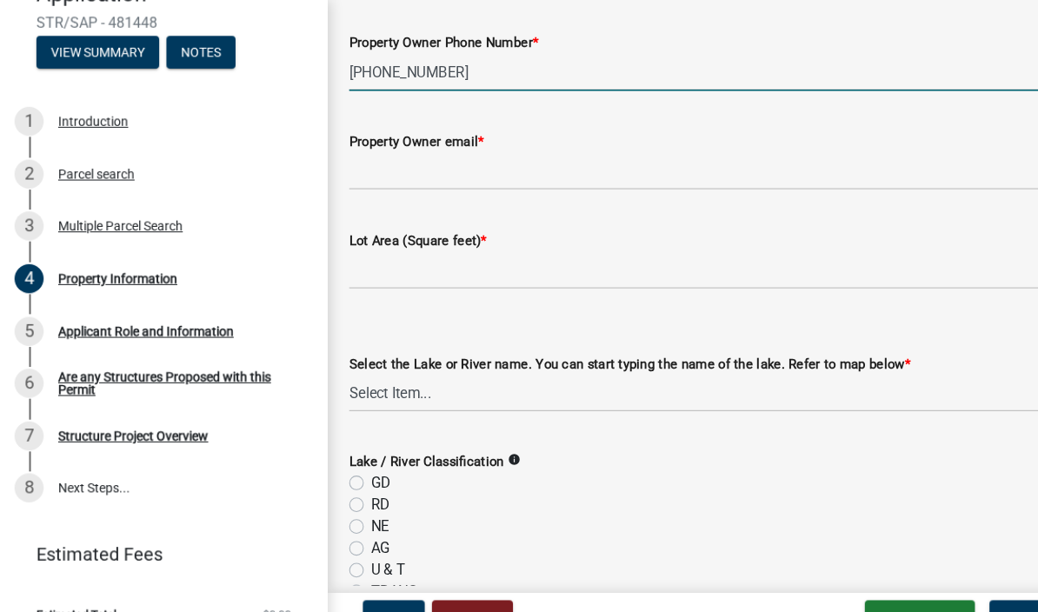
type input "218-731-1682"
click at [423, 143] on label "Property Owner email *" at bounding box center [398, 136] width 129 height 12
click at [423, 146] on input "Property Owner email *" at bounding box center [675, 164] width 683 height 36
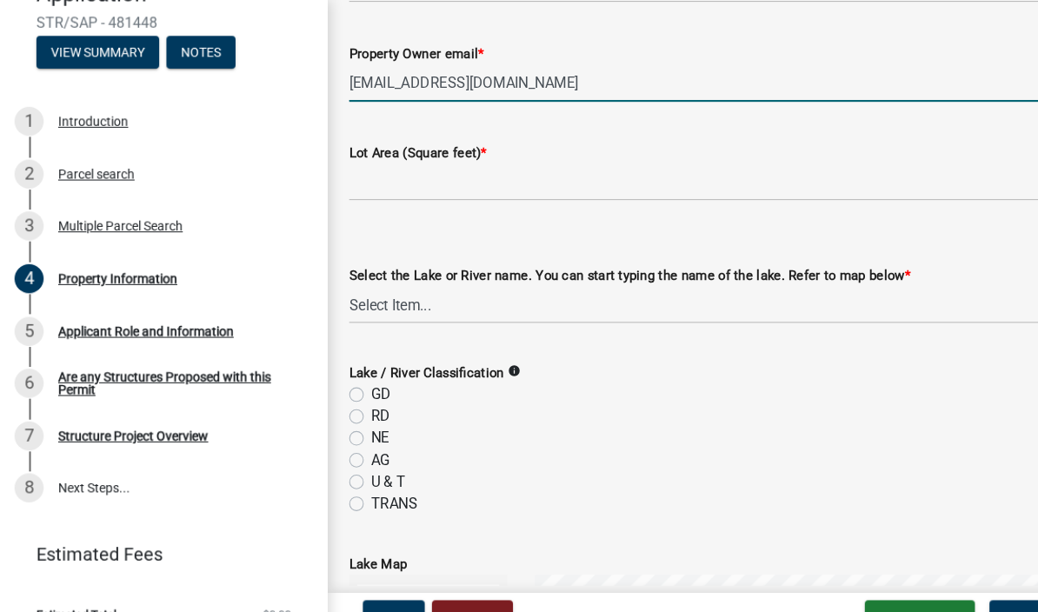
scroll to position [396, 0]
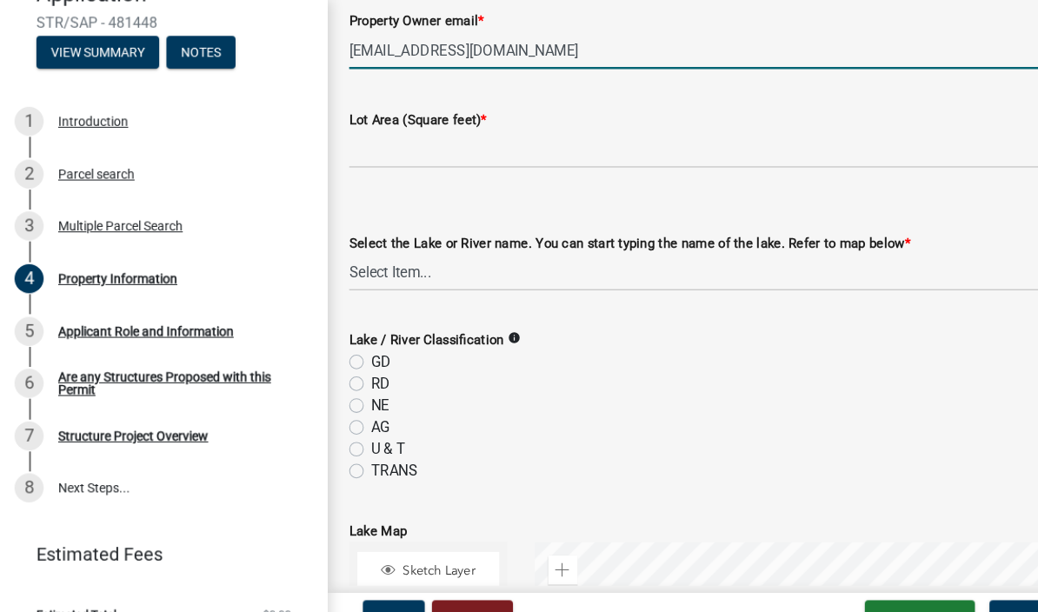
type input "jamesmckeever1956@gmail.com"
click at [473, 132] on input "text" at bounding box center [675, 143] width 683 height 36
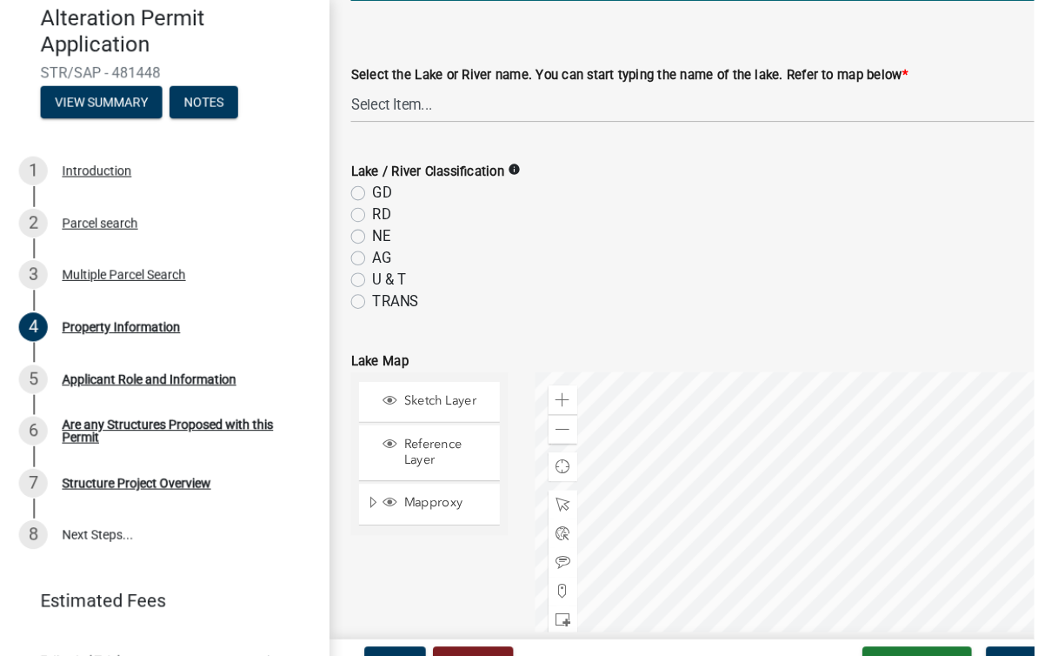
scroll to position [562, 0]
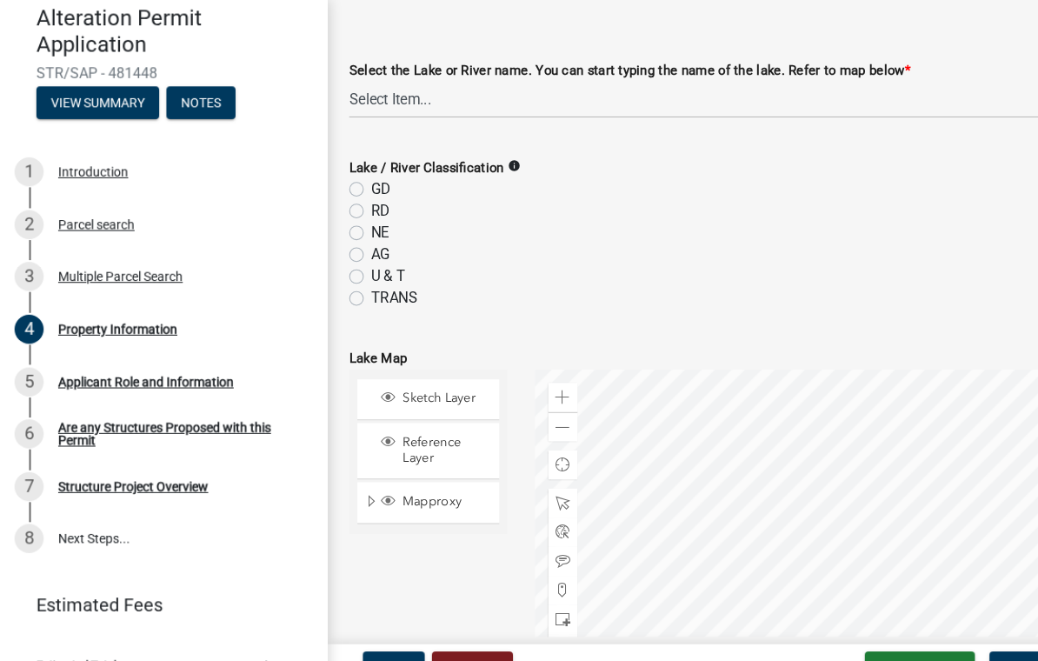
type input "47916"
click at [452, 100] on select "Select Item... None Adley 56-031 Albert 56-118 Alfred 56-600 Alice 56-244 Alice…" at bounding box center [675, 95] width 683 height 36
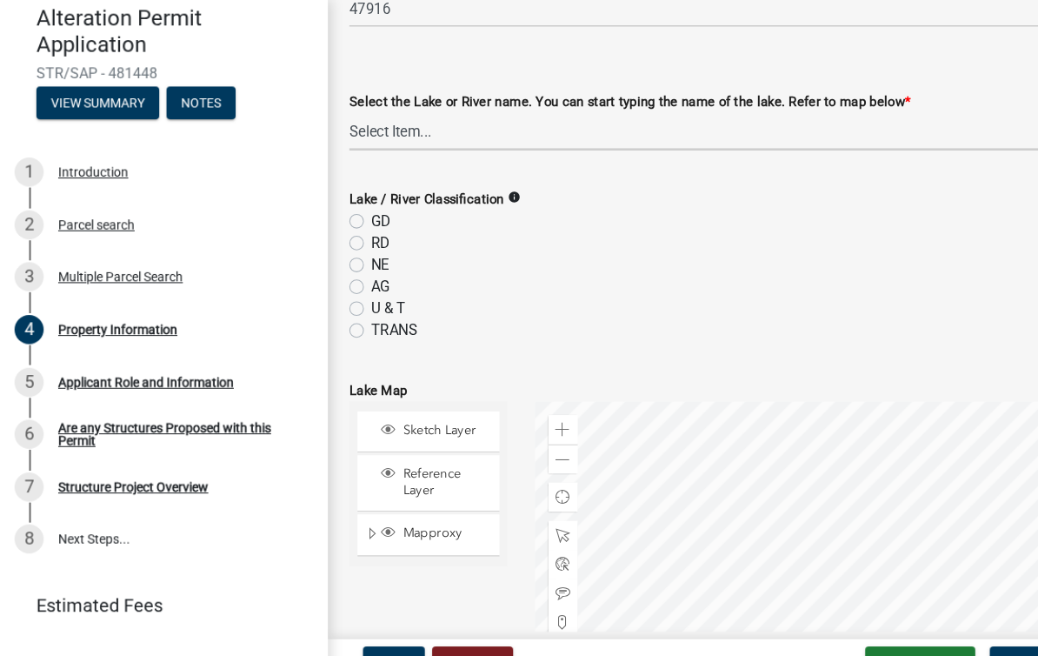
scroll to position [529, 0]
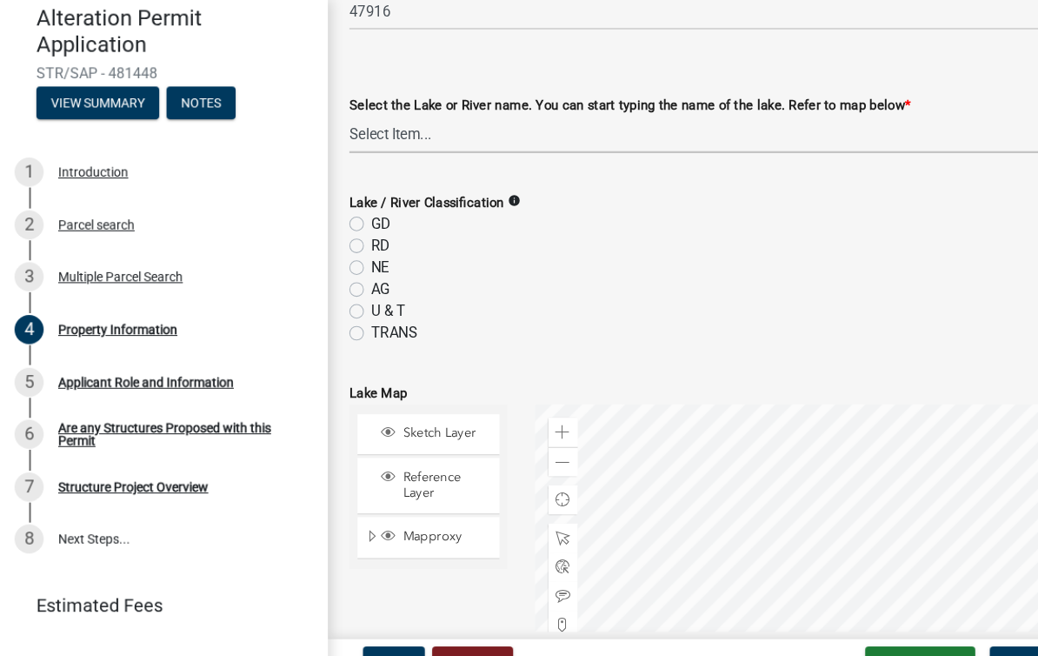
click at [627, 266] on div "Lake / River Classification info GD RD NE AG U & T TRANS" at bounding box center [675, 256] width 683 height 146
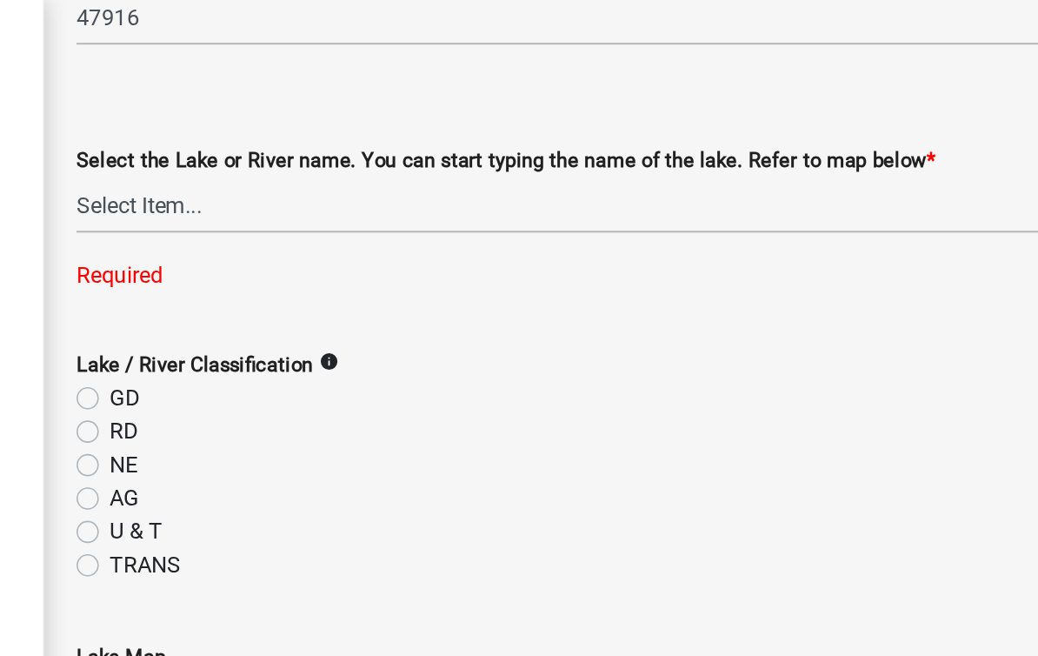
click at [334, 106] on label "Select the Lake or River name. You can start typing the name of the lake. Refer…" at bounding box center [602, 101] width 536 height 12
click at [334, 110] on select "Select Item... None Adley 56-031 Albert 56-118 Alfred 56-600 Alice 56-244 Alice…" at bounding box center [675, 128] width 683 height 36
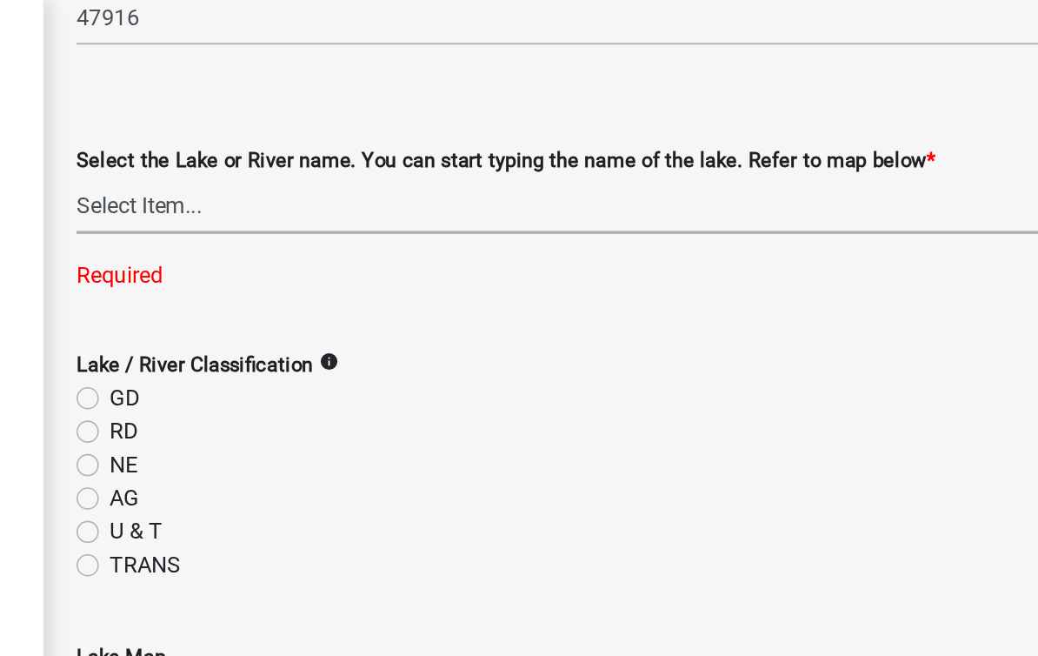
click at [334, 190] on wm-data-entity-input "Select the Lake or River name. You can start typing the name of the lake. Refer…" at bounding box center [675, 120] width 683 height 152
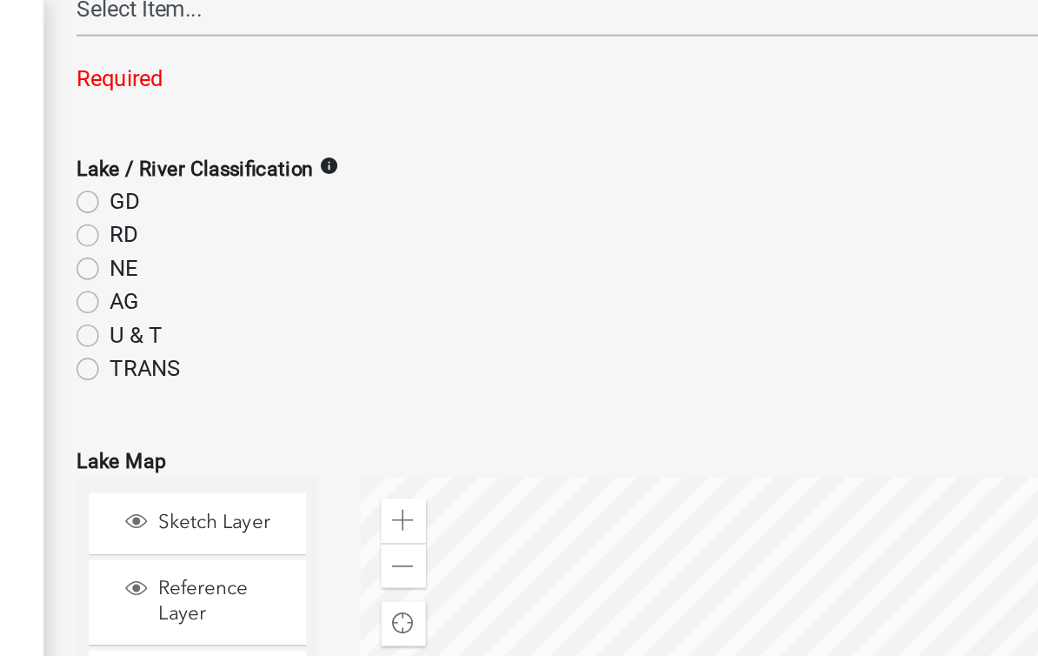
scroll to position [667, 0]
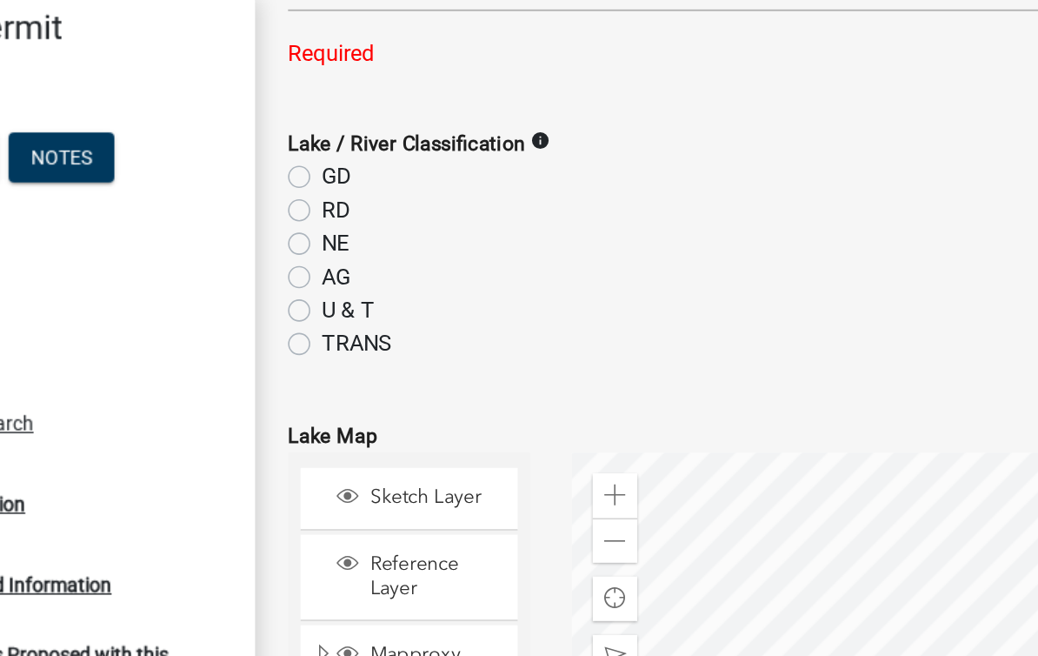
click at [355, 107] on label "GD" at bounding box center [364, 110] width 19 height 21
click at [355, 107] on input "GD" at bounding box center [360, 105] width 11 height 11
radio input "true"
click at [334, 89] on label "Lake / River Classification" at bounding box center [408, 90] width 148 height 12
click at [334, 90] on label "Lake / River Classification" at bounding box center [408, 90] width 148 height 12
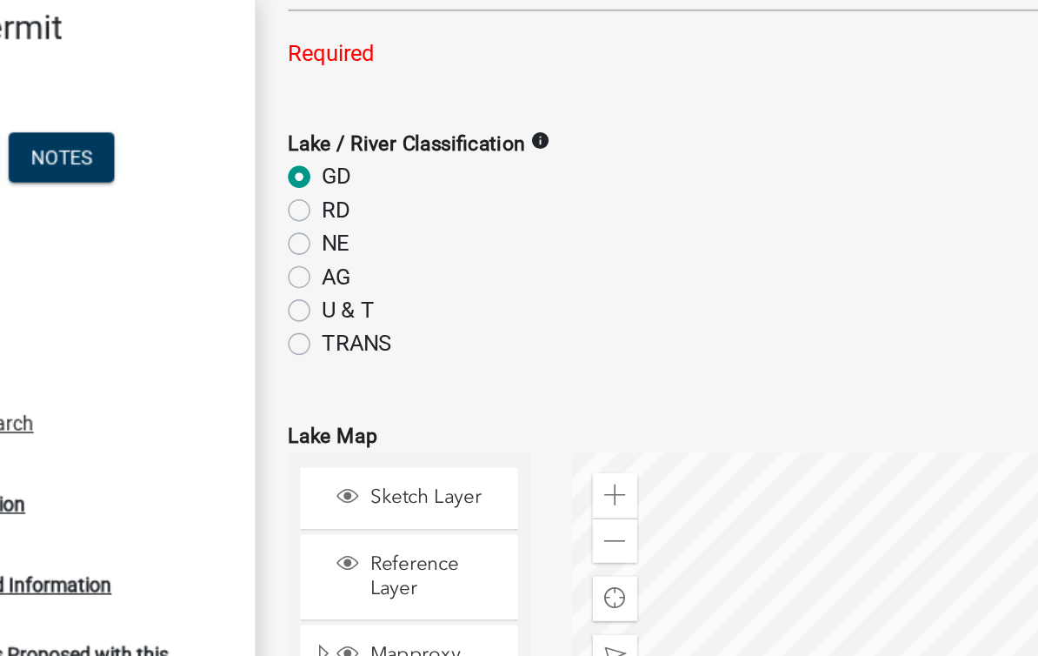
click at [334, 35] on div "Required" at bounding box center [675, 33] width 683 height 21
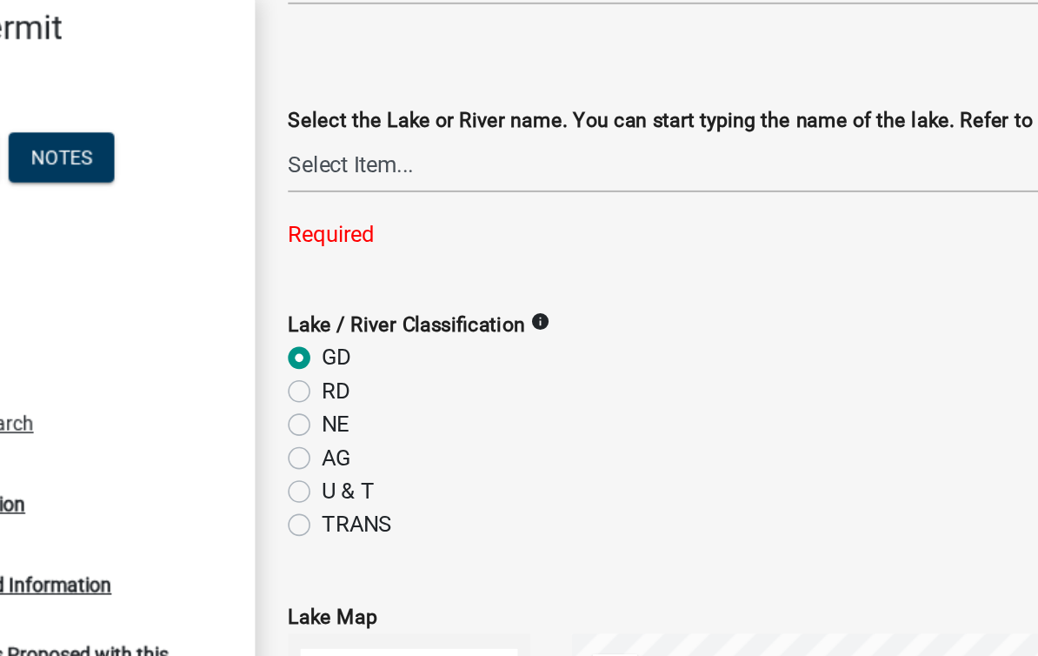
scroll to position [555, 0]
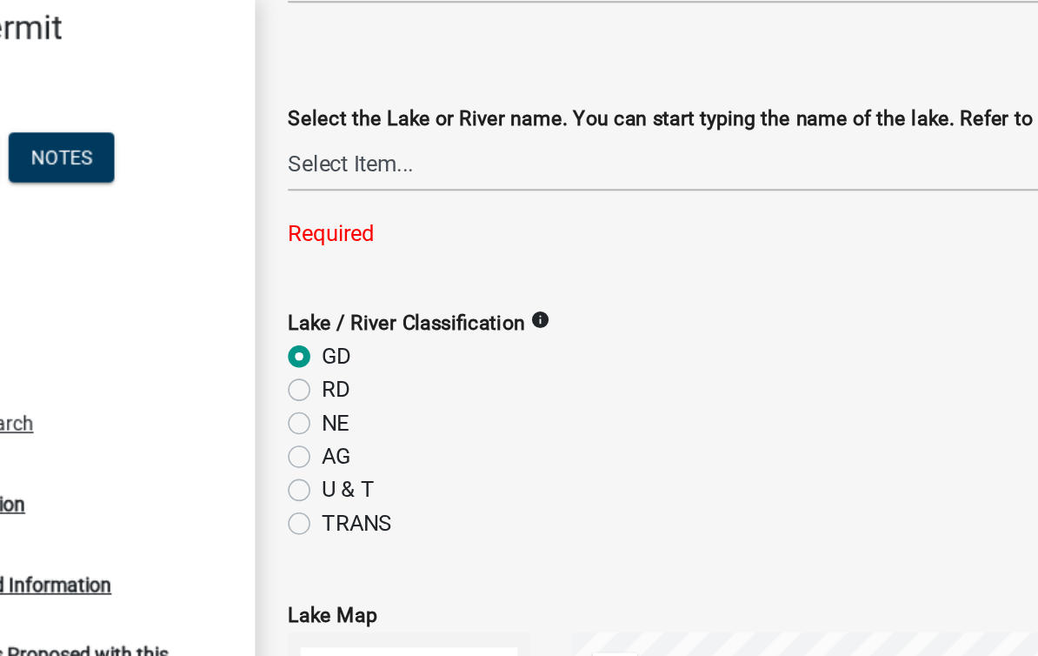
click at [334, 202] on label "Lake / River Classification" at bounding box center [408, 202] width 148 height 12
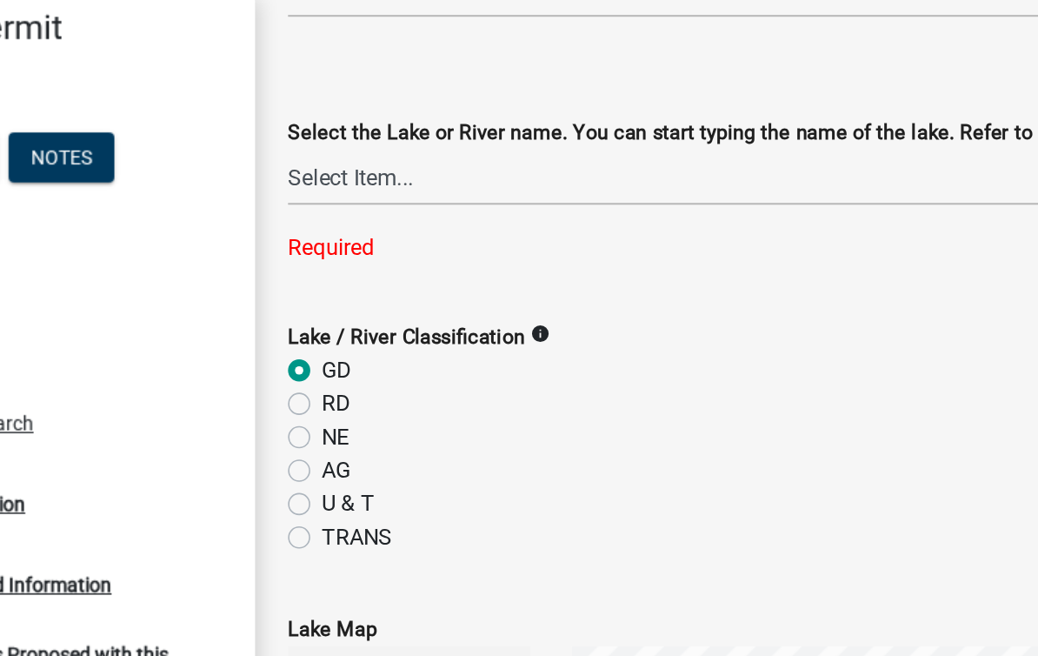
scroll to position [549, 0]
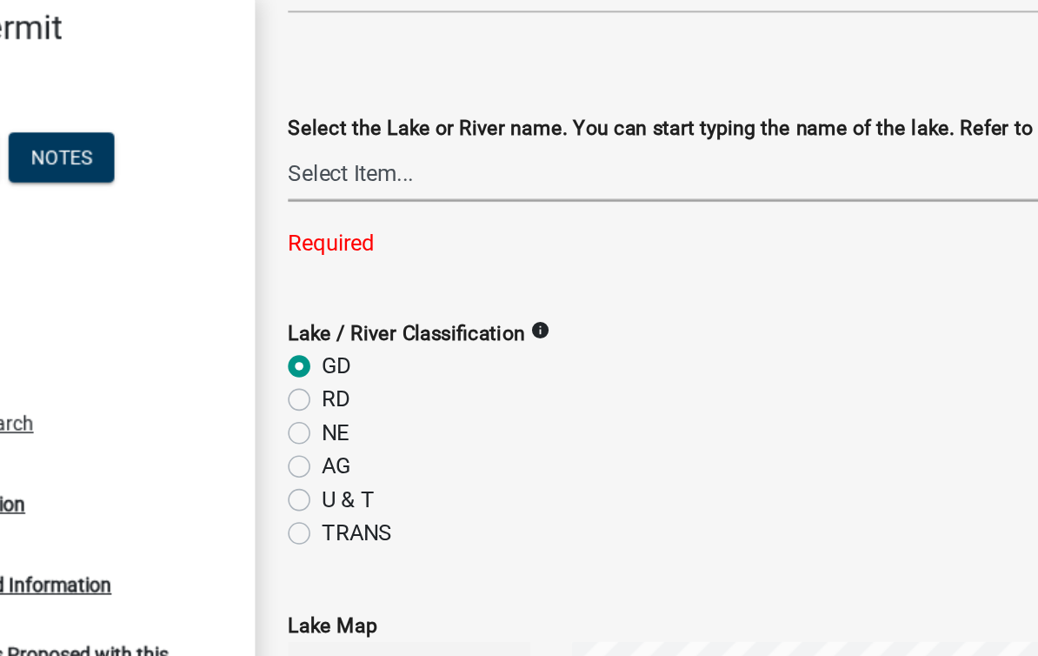
click at [334, 108] on select "Select Item... None Adley 56-031 Albert 56-118 Alfred 56-600 Alice 56-244 Alice…" at bounding box center [675, 108] width 683 height 36
select select "0eb70aa2-2559-40a0-84d5-16e1f713a3e0"
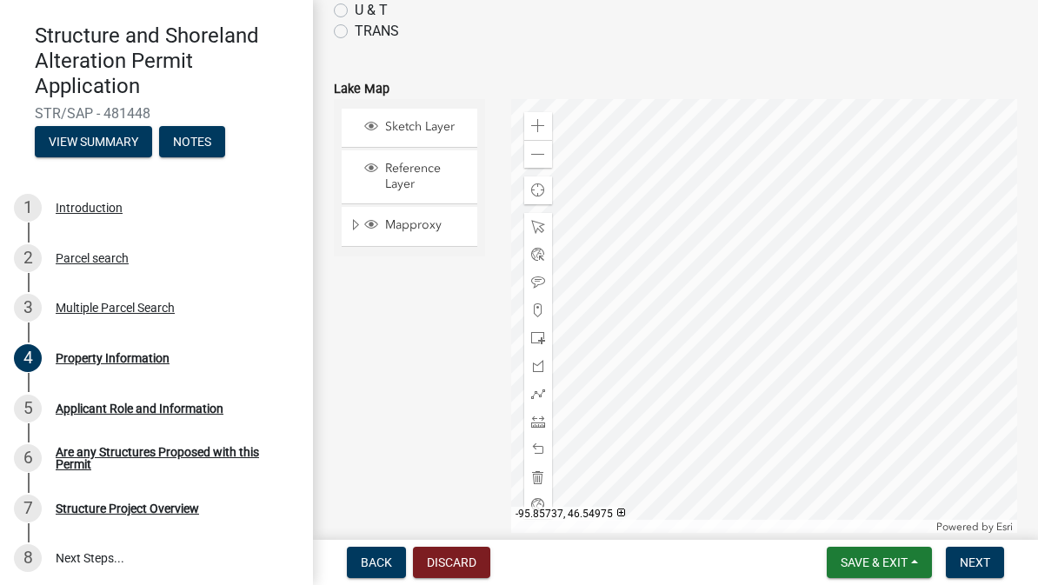
scroll to position [828, 0]
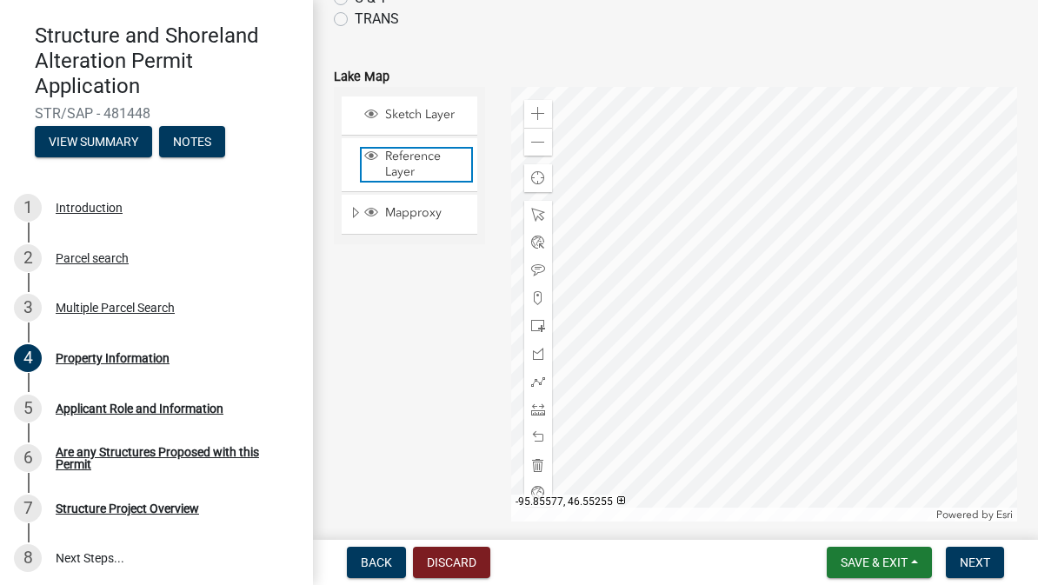
click at [425, 158] on span "Reference Layer" at bounding box center [426, 164] width 90 height 31
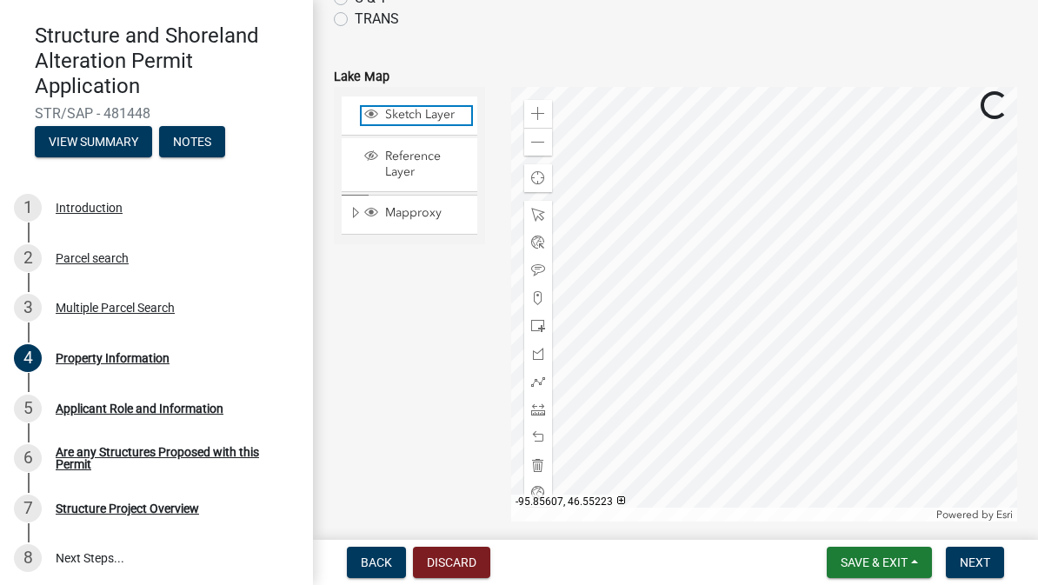
click at [433, 114] on span "Sketch Layer" at bounding box center [426, 115] width 90 height 16
click at [431, 108] on span "Sketch Layer" at bounding box center [426, 115] width 90 height 16
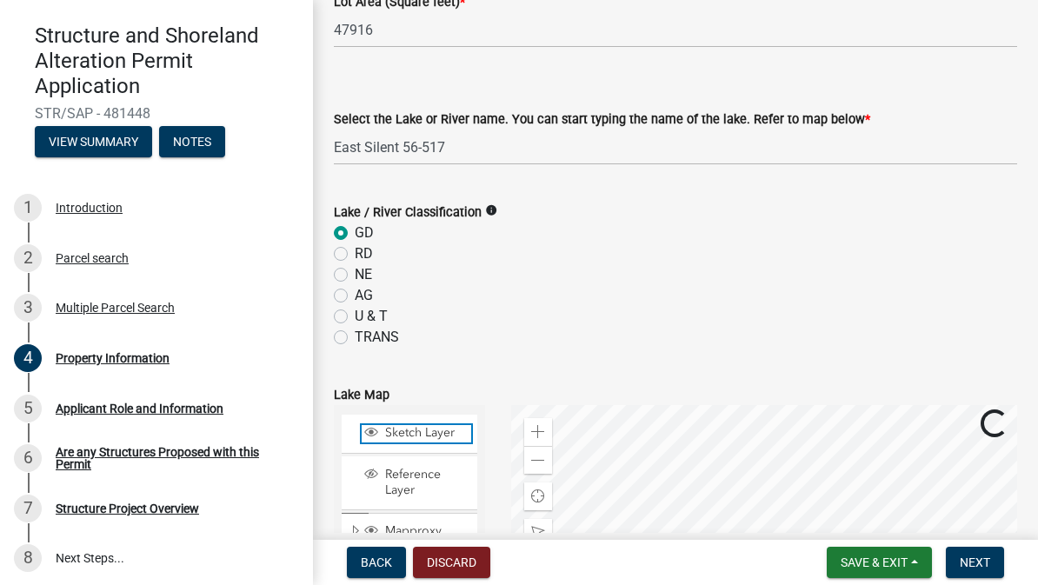
scroll to position [557, 0]
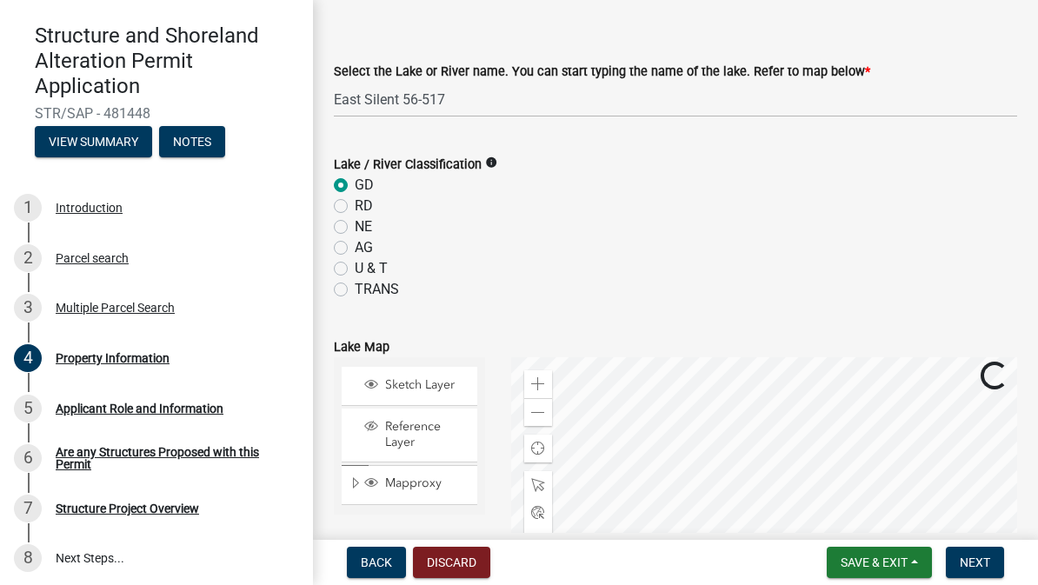
click at [453, 160] on label "Lake / River Classification" at bounding box center [408, 165] width 148 height 12
click at [414, 159] on label "Lake / River Classification" at bounding box center [408, 165] width 148 height 12
click at [436, 155] on div "Lake / River Classification info" at bounding box center [675, 164] width 683 height 21
click at [340, 159] on label "Lake / River Classification" at bounding box center [408, 165] width 148 height 12
click at [421, 160] on label "Lake / River Classification" at bounding box center [408, 165] width 148 height 12
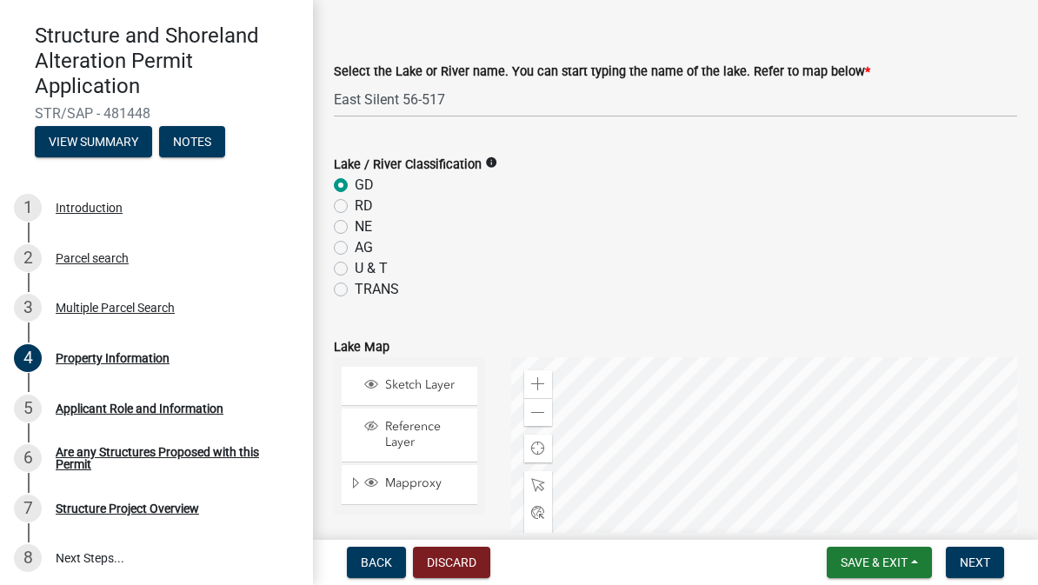
click at [330, 187] on div "Lake / River Classification info GD RD NE AG U & T TRANS" at bounding box center [675, 216] width 709 height 167
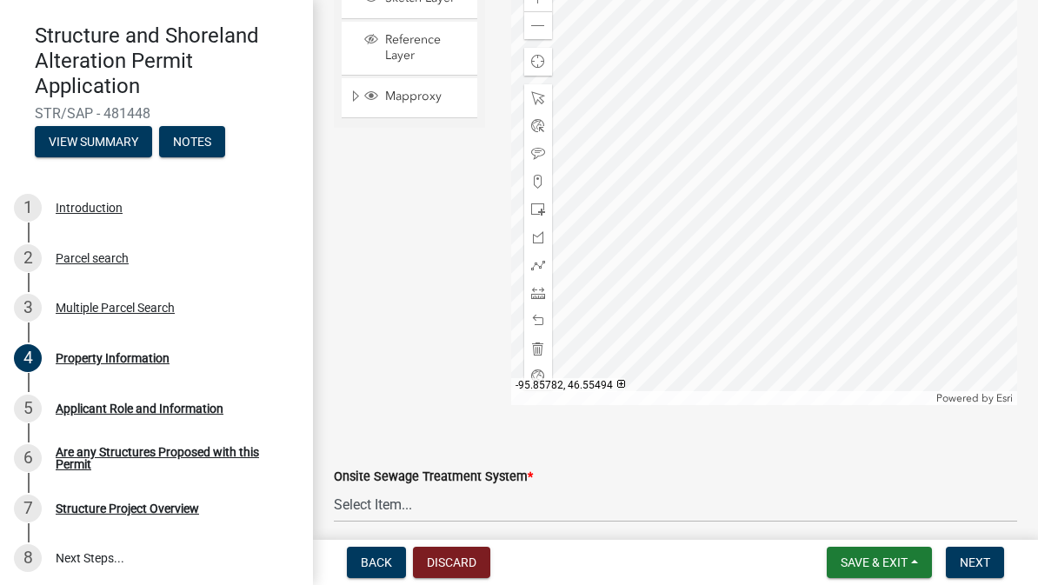
scroll to position [945, 0]
click at [449, 212] on div "Sketch Layer Reference Layer Mapproxy Municipalities Corporate Limits Low Level…" at bounding box center [409, 187] width 177 height 435
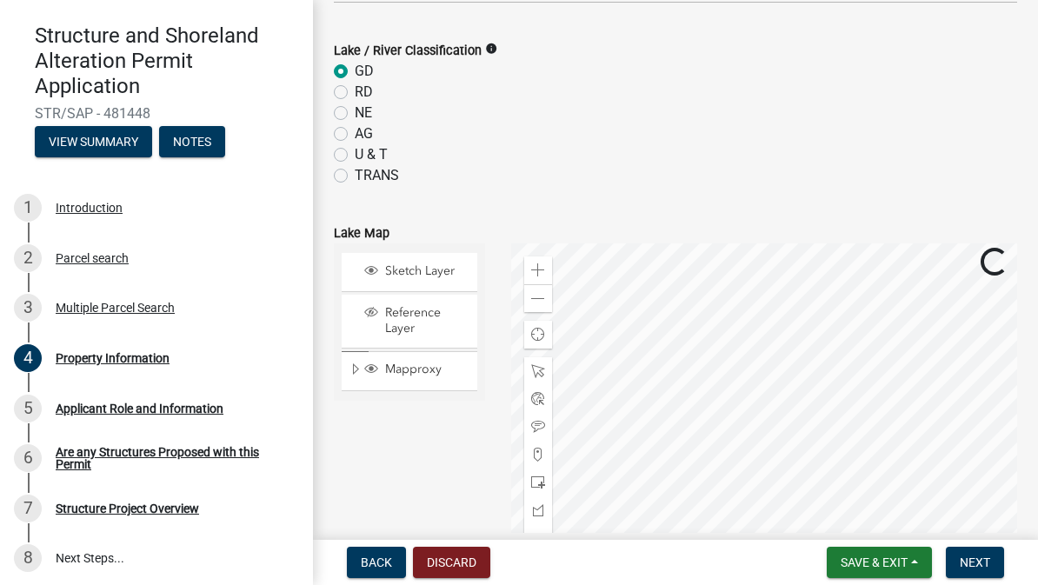
scroll to position [710, 0]
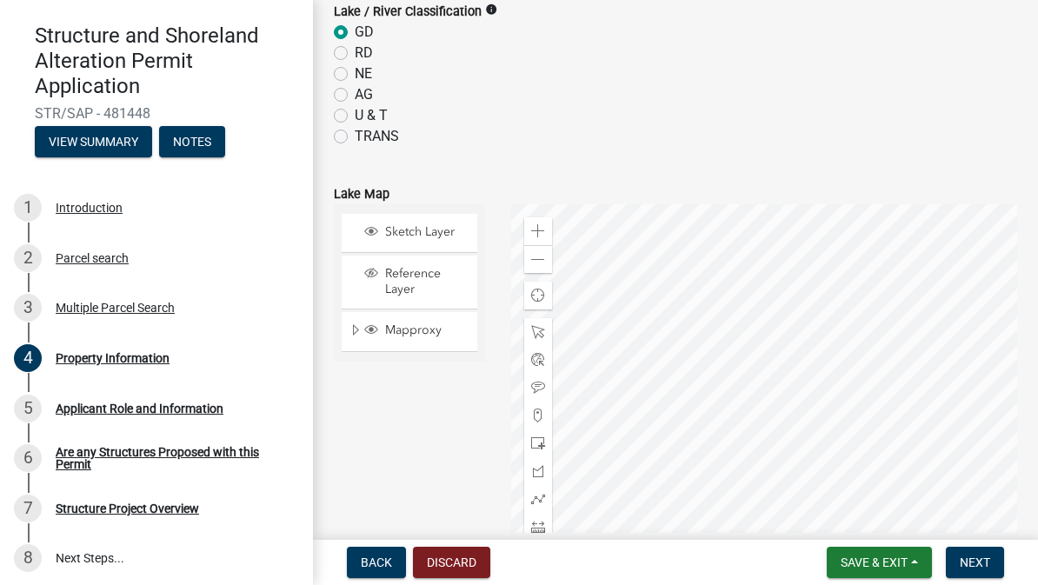
click at [974, 550] on button "Next" at bounding box center [975, 562] width 58 height 31
click at [976, 554] on button "Next" at bounding box center [975, 562] width 58 height 31
click at [975, 558] on span "Next" at bounding box center [975, 563] width 30 height 14
click at [980, 559] on span "Next" at bounding box center [975, 563] width 30 height 14
click at [982, 549] on button "Next" at bounding box center [975, 562] width 58 height 31
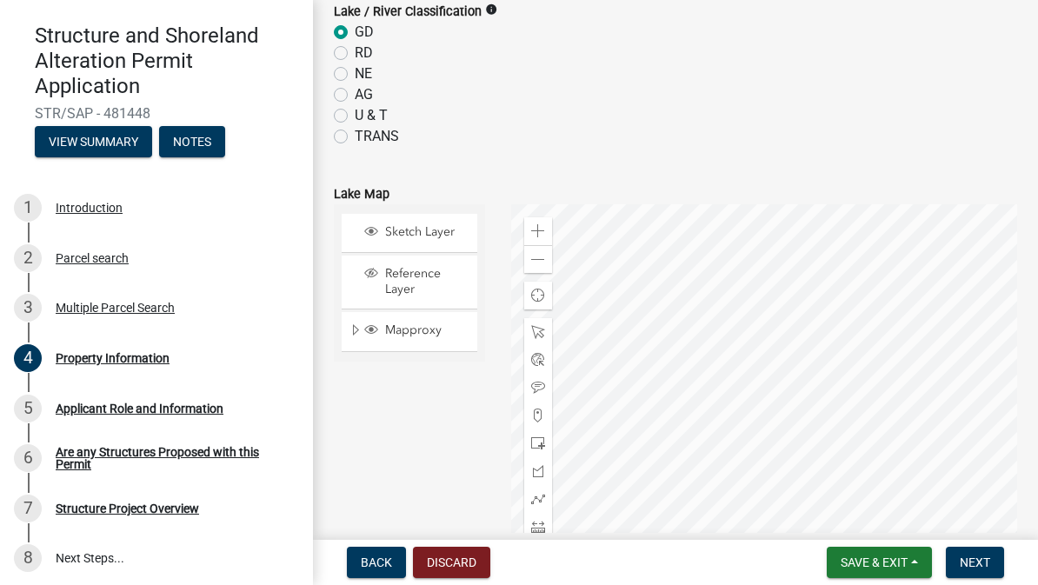
click at [983, 556] on span "Next" at bounding box center [975, 563] width 30 height 14
click at [971, 565] on span "Next" at bounding box center [975, 563] width 30 height 14
click at [973, 559] on span "Next" at bounding box center [975, 563] width 30 height 14
click at [958, 554] on button "Next" at bounding box center [975, 562] width 58 height 31
click at [996, 563] on button "Next" at bounding box center [975, 562] width 58 height 31
